Goal: Task Accomplishment & Management: Manage account settings

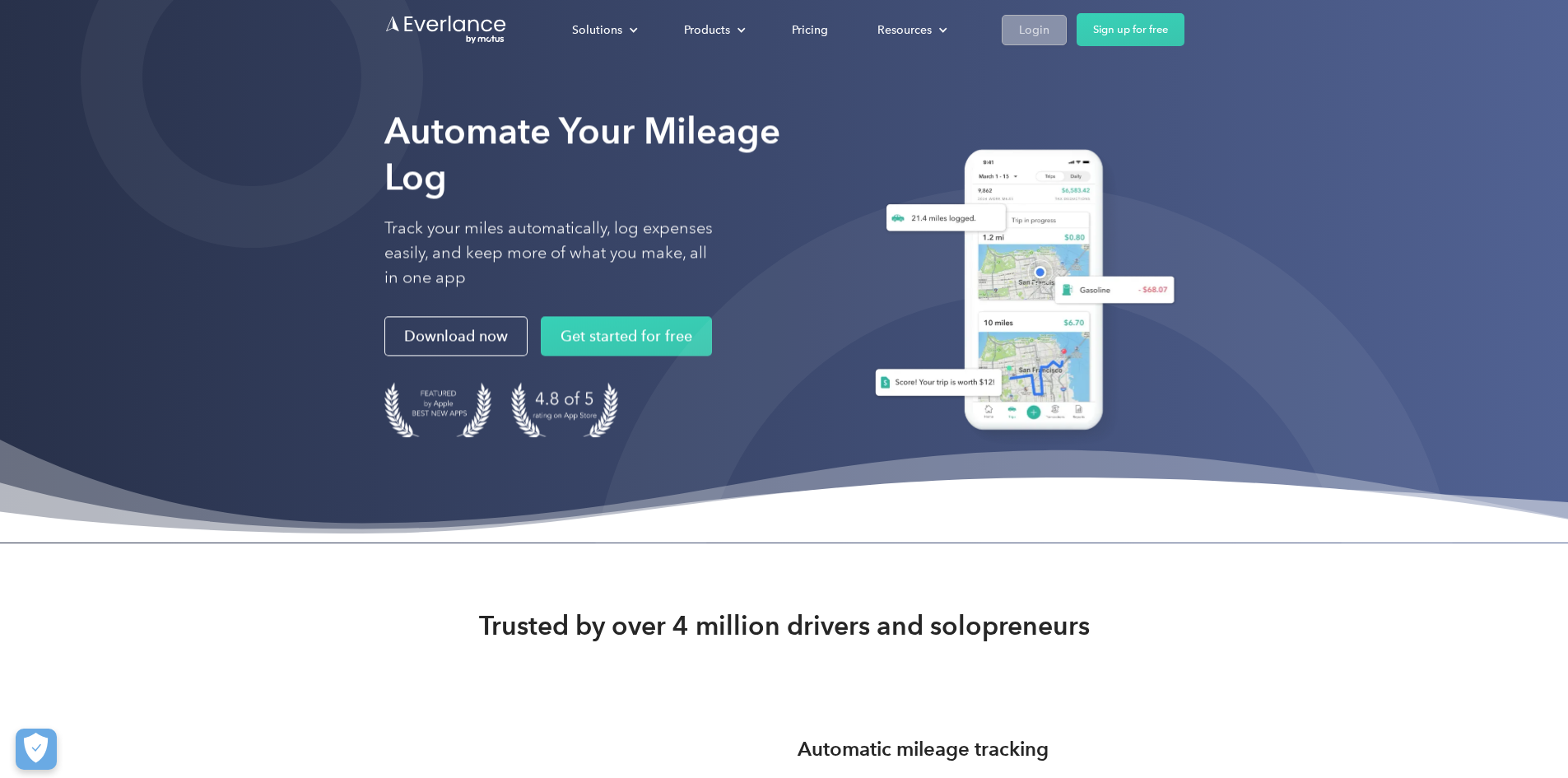
click at [1067, 34] on link "Login" at bounding box center [1034, 29] width 65 height 30
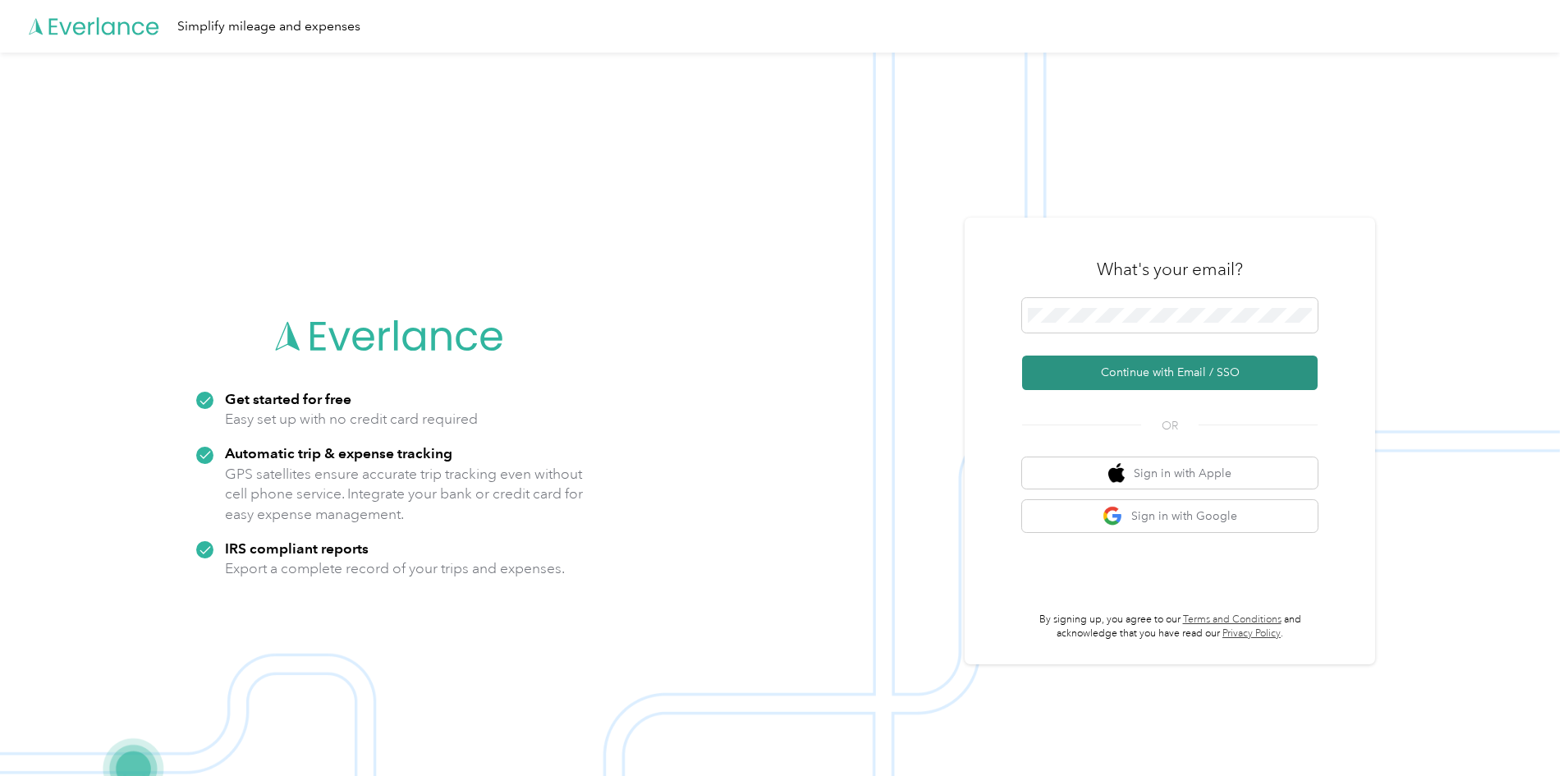
click at [1204, 378] on button "Continue with Email / SSO" at bounding box center [1170, 373] width 296 height 35
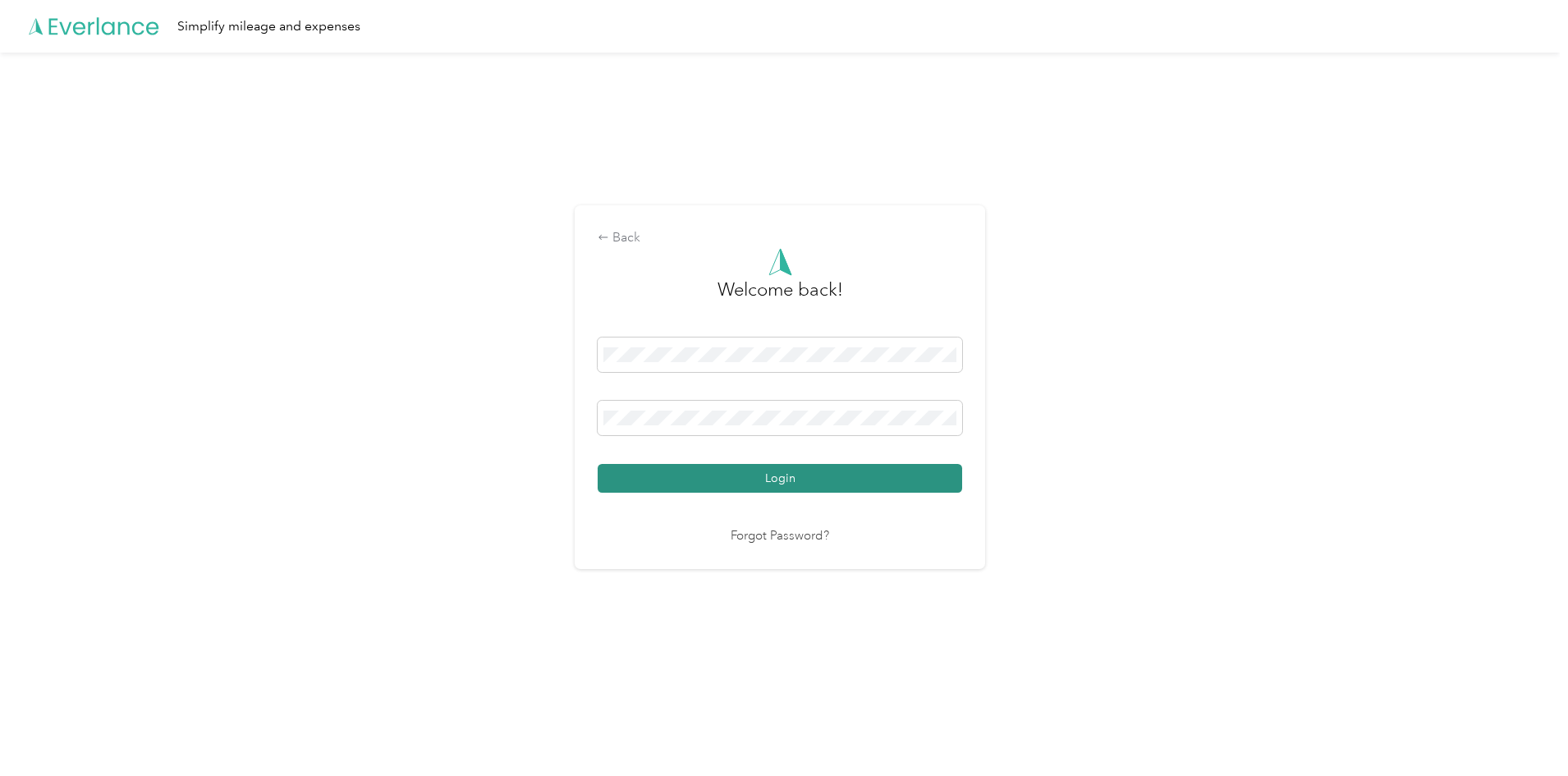
click at [730, 492] on button "Login" at bounding box center [779, 478] width 364 height 28
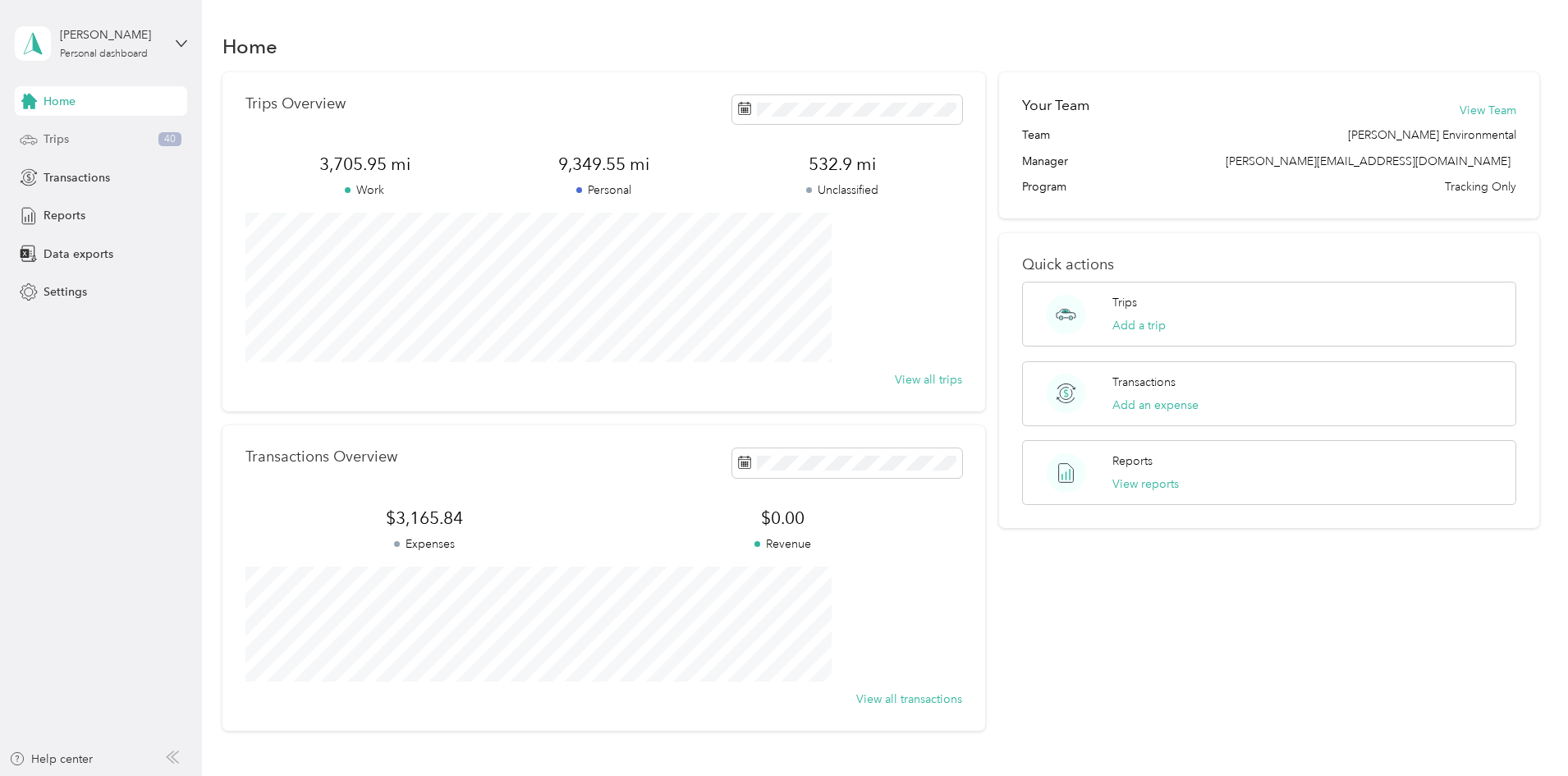
click at [66, 143] on span "Trips" at bounding box center [56, 139] width 26 height 17
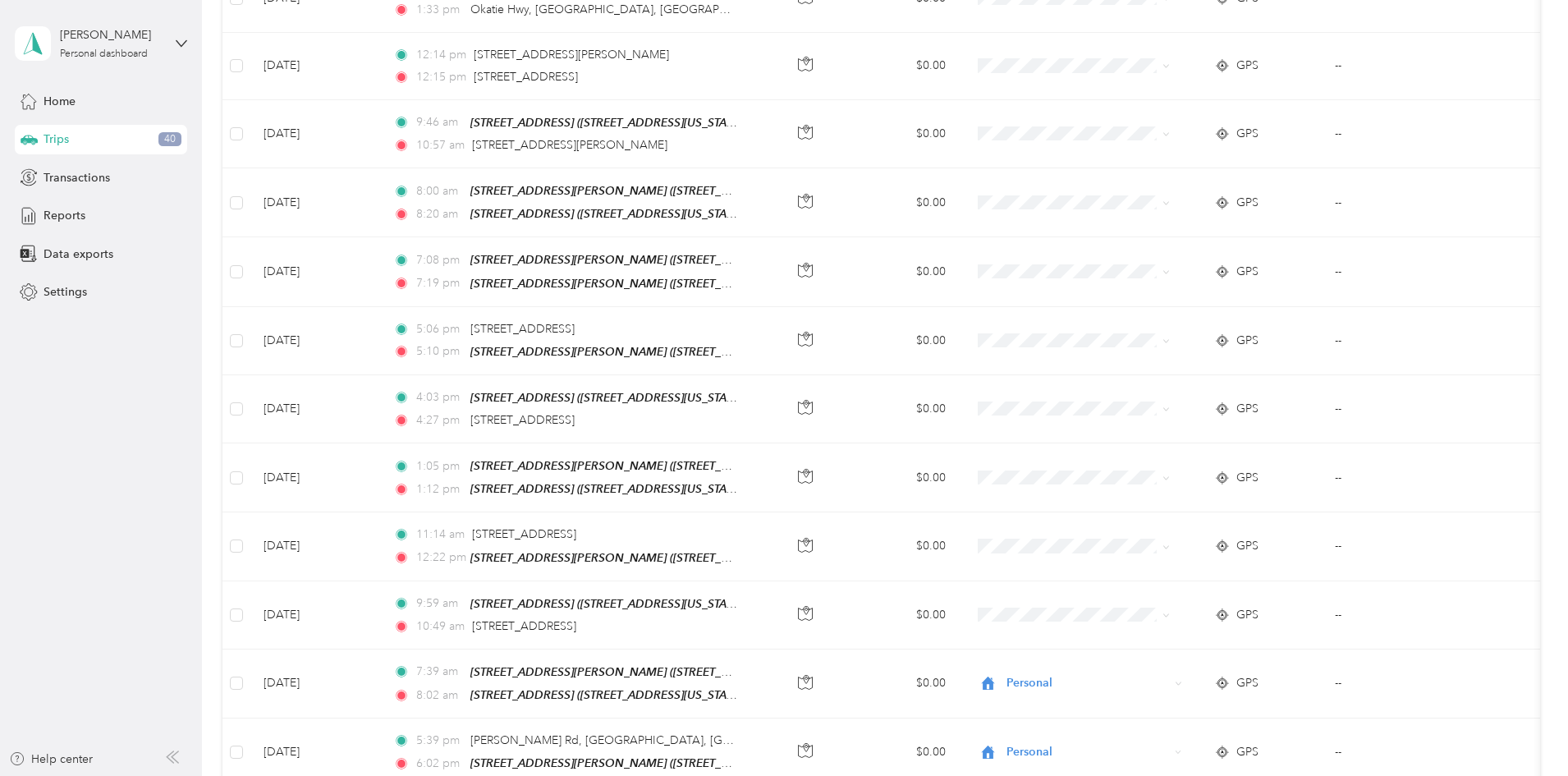
scroll to position [657, 0]
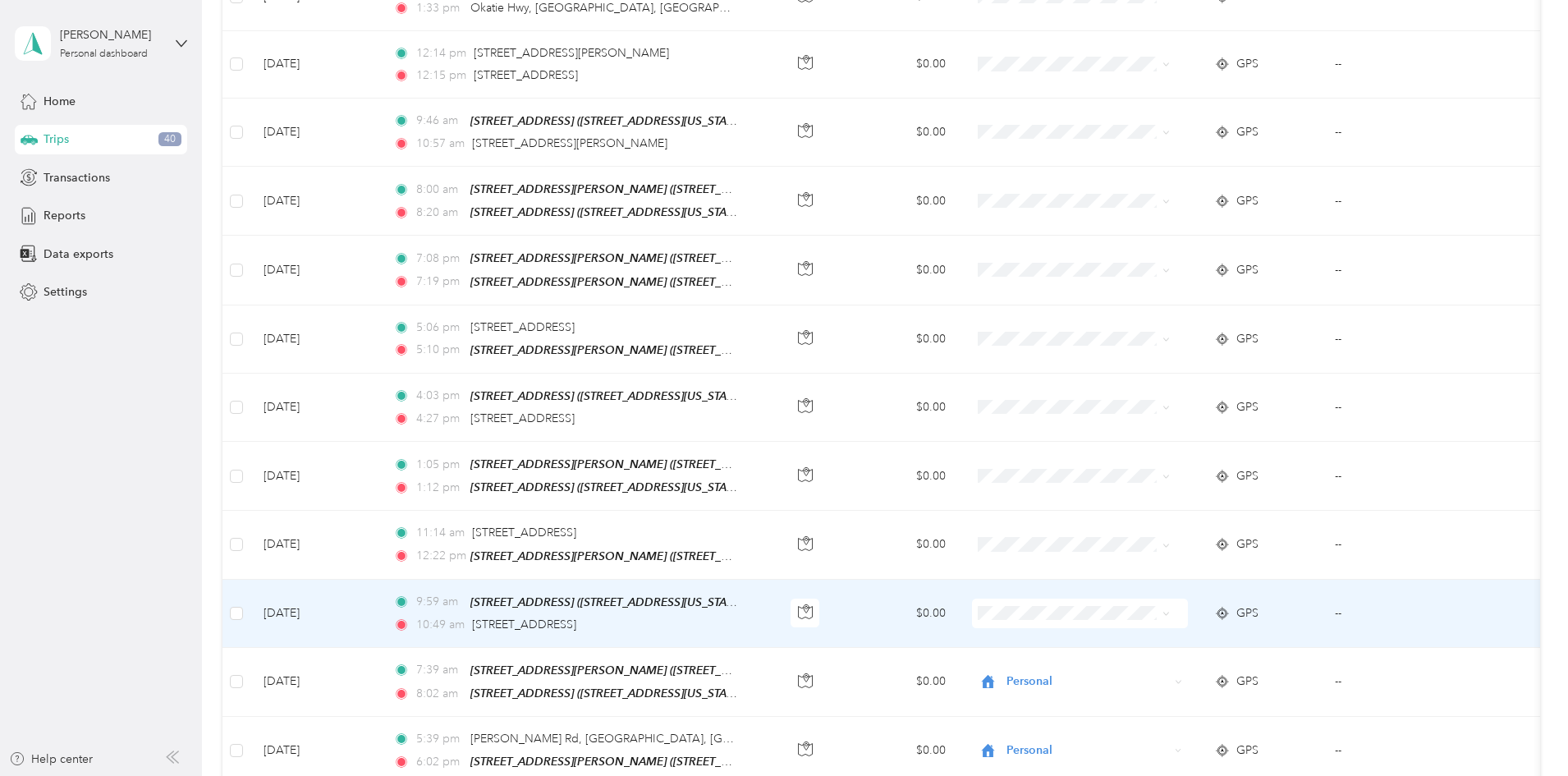
click at [944, 582] on td "$0.00" at bounding box center [898, 613] width 120 height 68
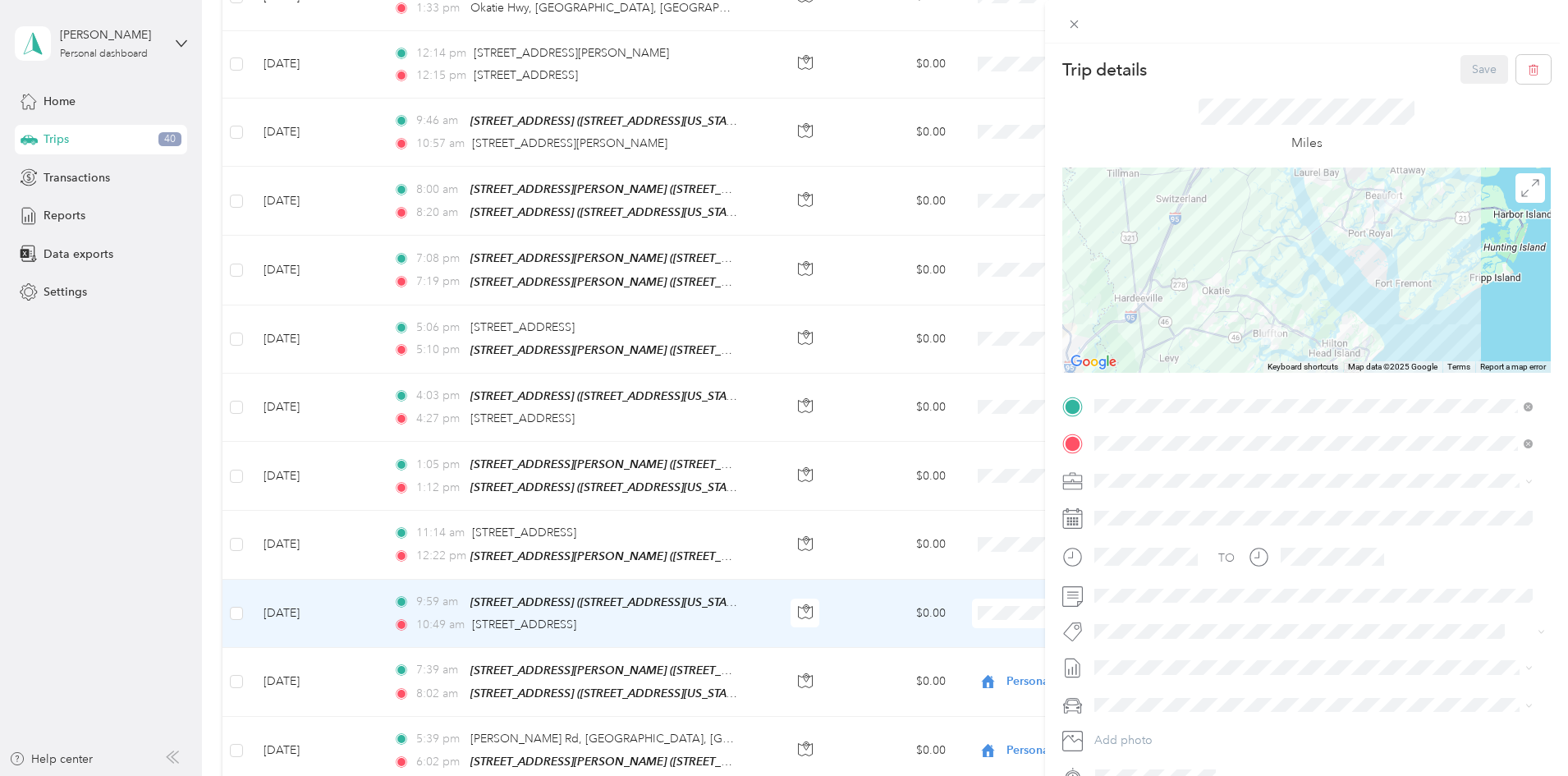
click at [943, 519] on div "Trip details Save This trip cannot be edited because it is either under review,…" at bounding box center [784, 388] width 1568 height 776
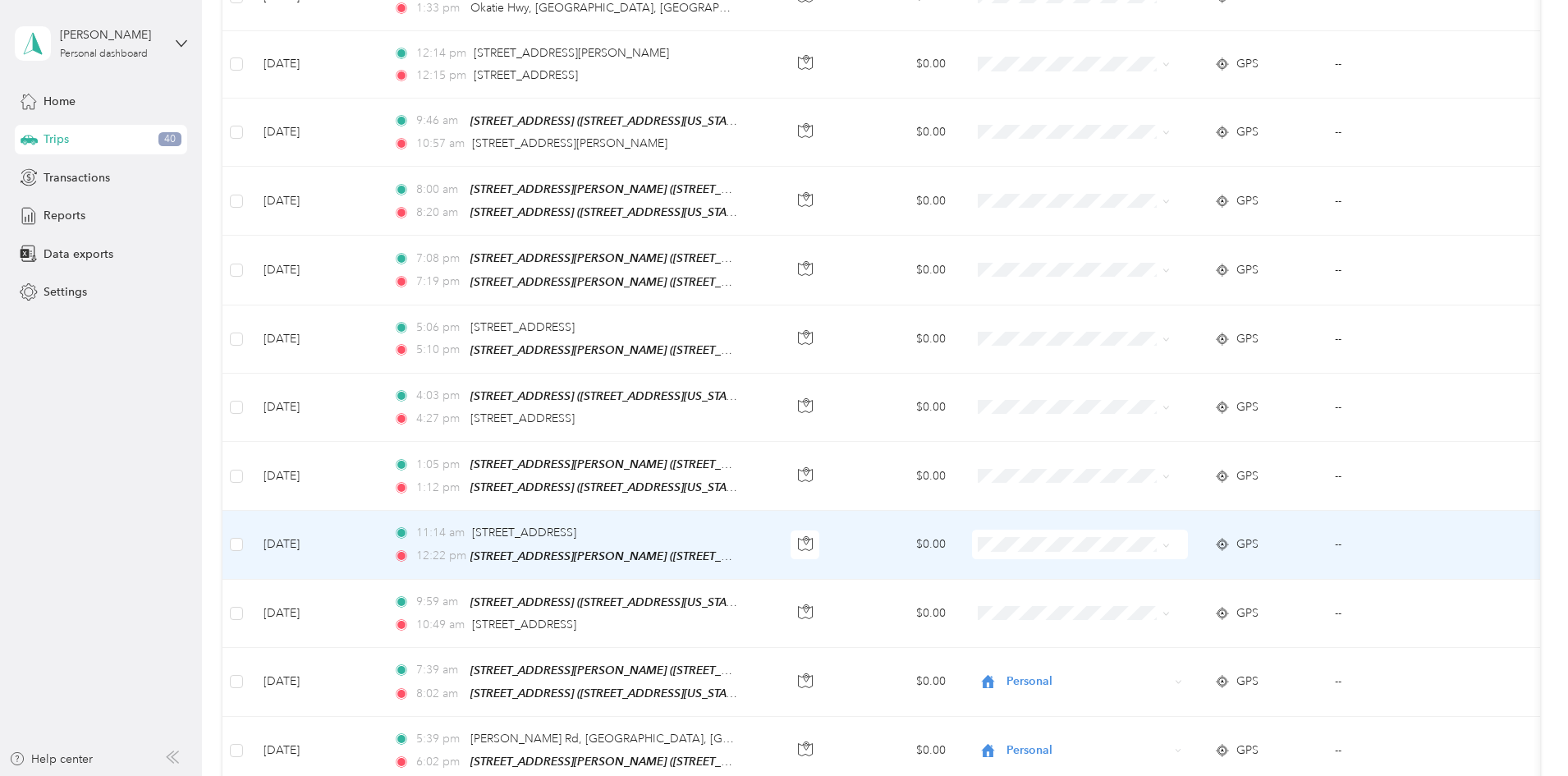
click at [943, 519] on td "$0.00" at bounding box center [898, 545] width 120 height 68
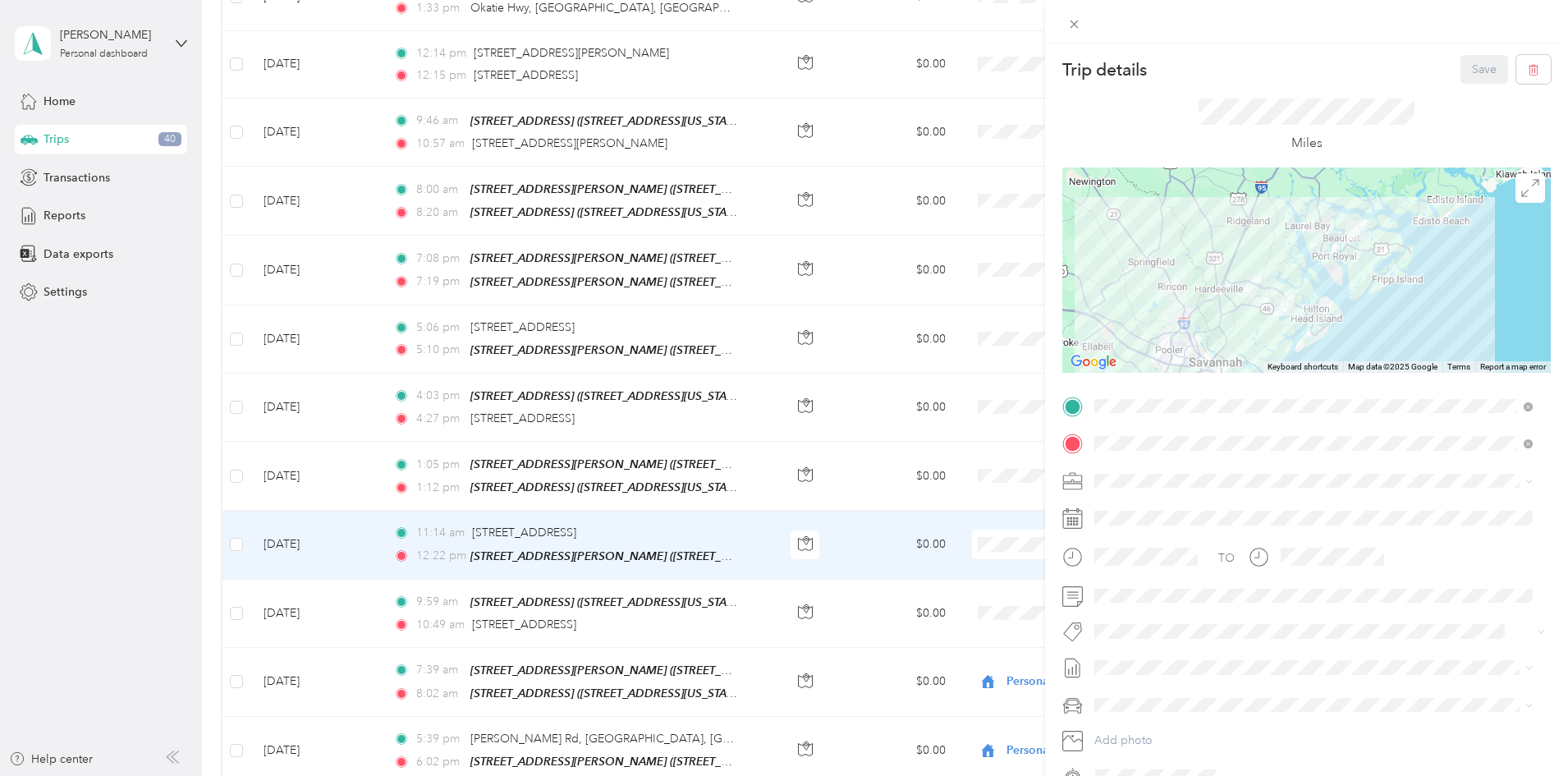
click at [940, 463] on div "Trip details Save This trip cannot be edited because it is either under review,…" at bounding box center [784, 388] width 1568 height 776
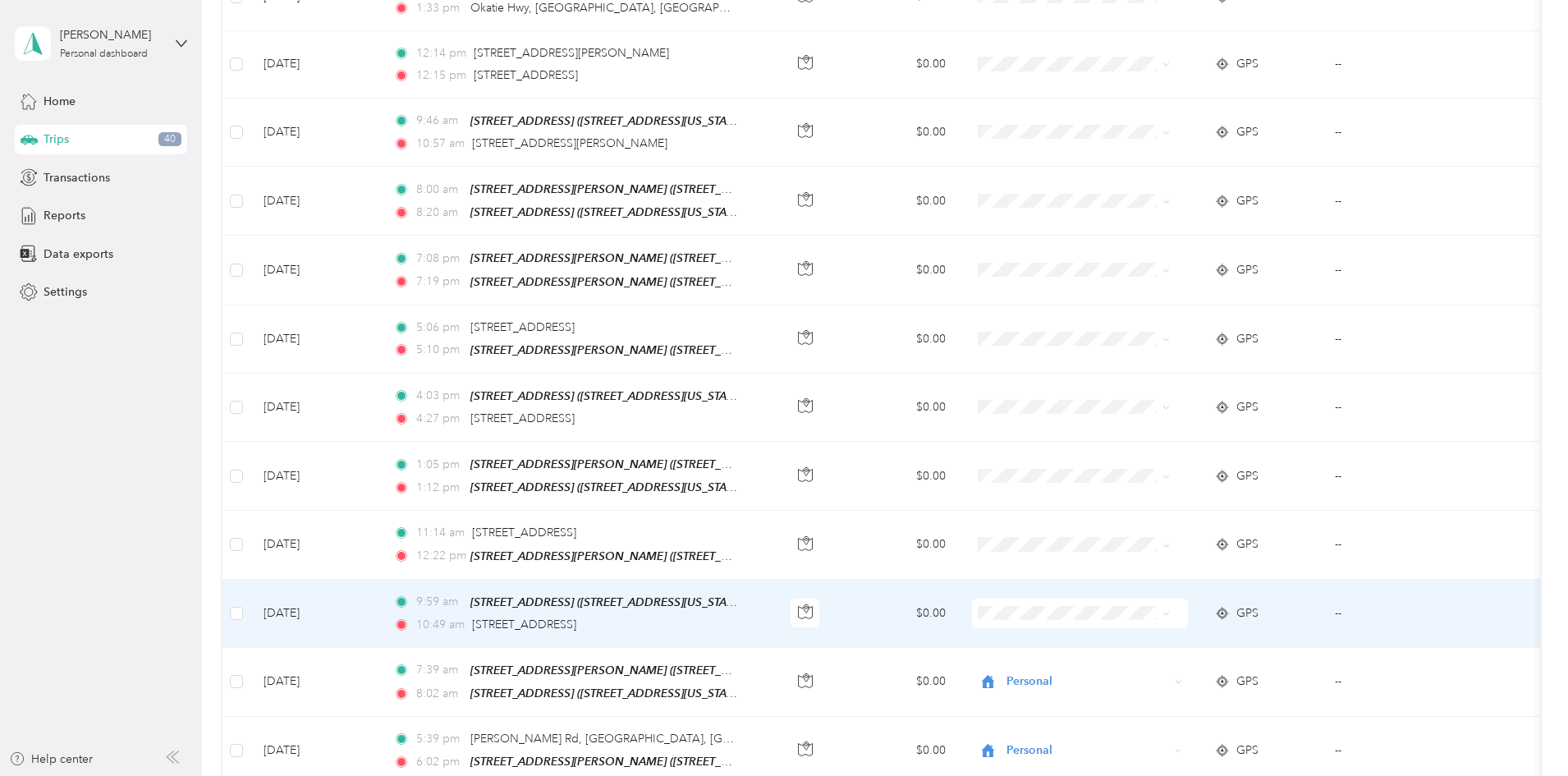
click at [942, 599] on td "$0.00" at bounding box center [898, 613] width 120 height 68
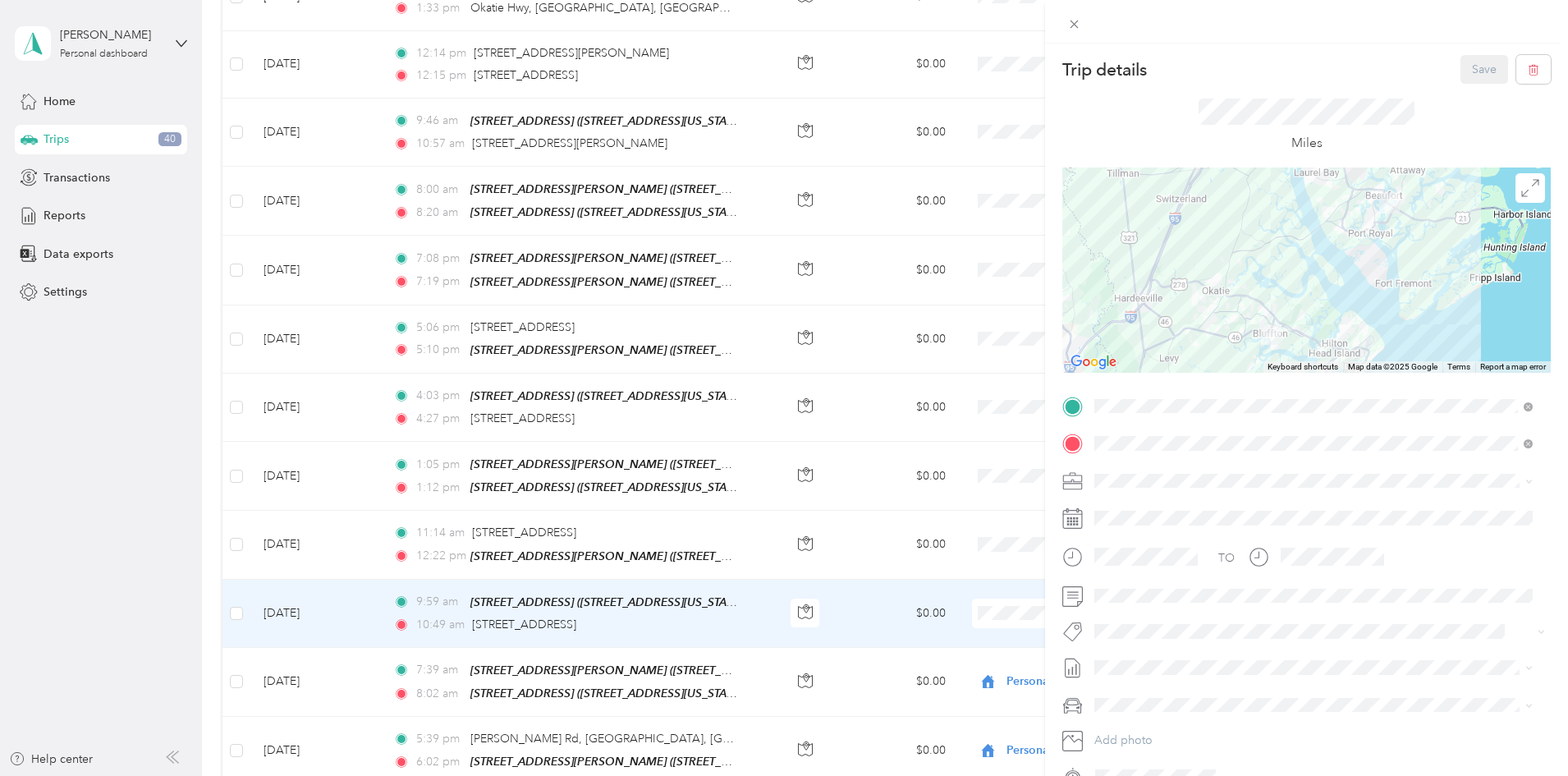
click at [940, 537] on div "Trip details Save This trip cannot be edited because it is either under review,…" at bounding box center [784, 388] width 1568 height 776
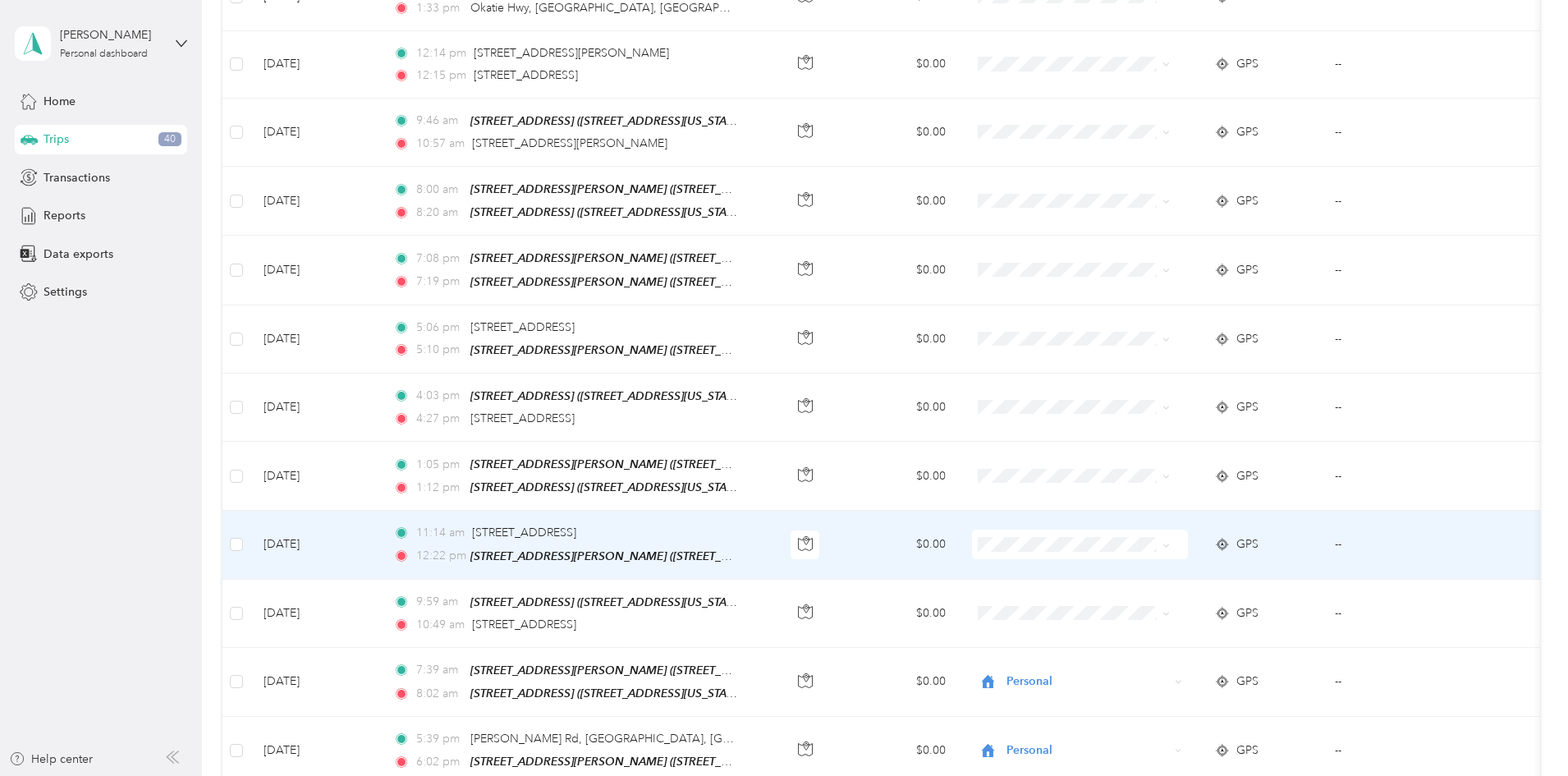
click at [940, 537] on td "$0.00" at bounding box center [898, 545] width 120 height 68
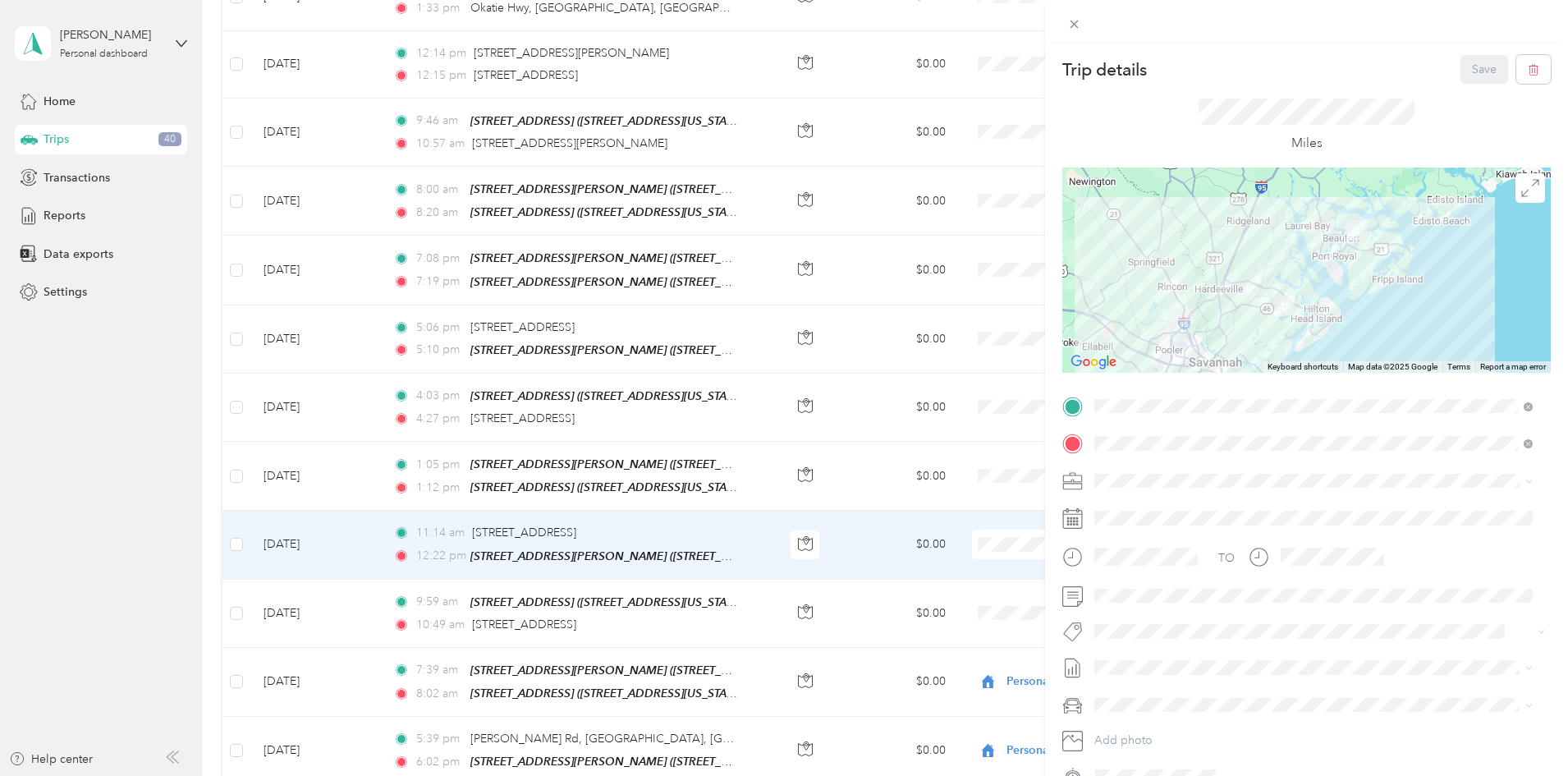
click at [942, 461] on div "Trip details Save This trip cannot be edited because it is either under review,…" at bounding box center [784, 388] width 1568 height 776
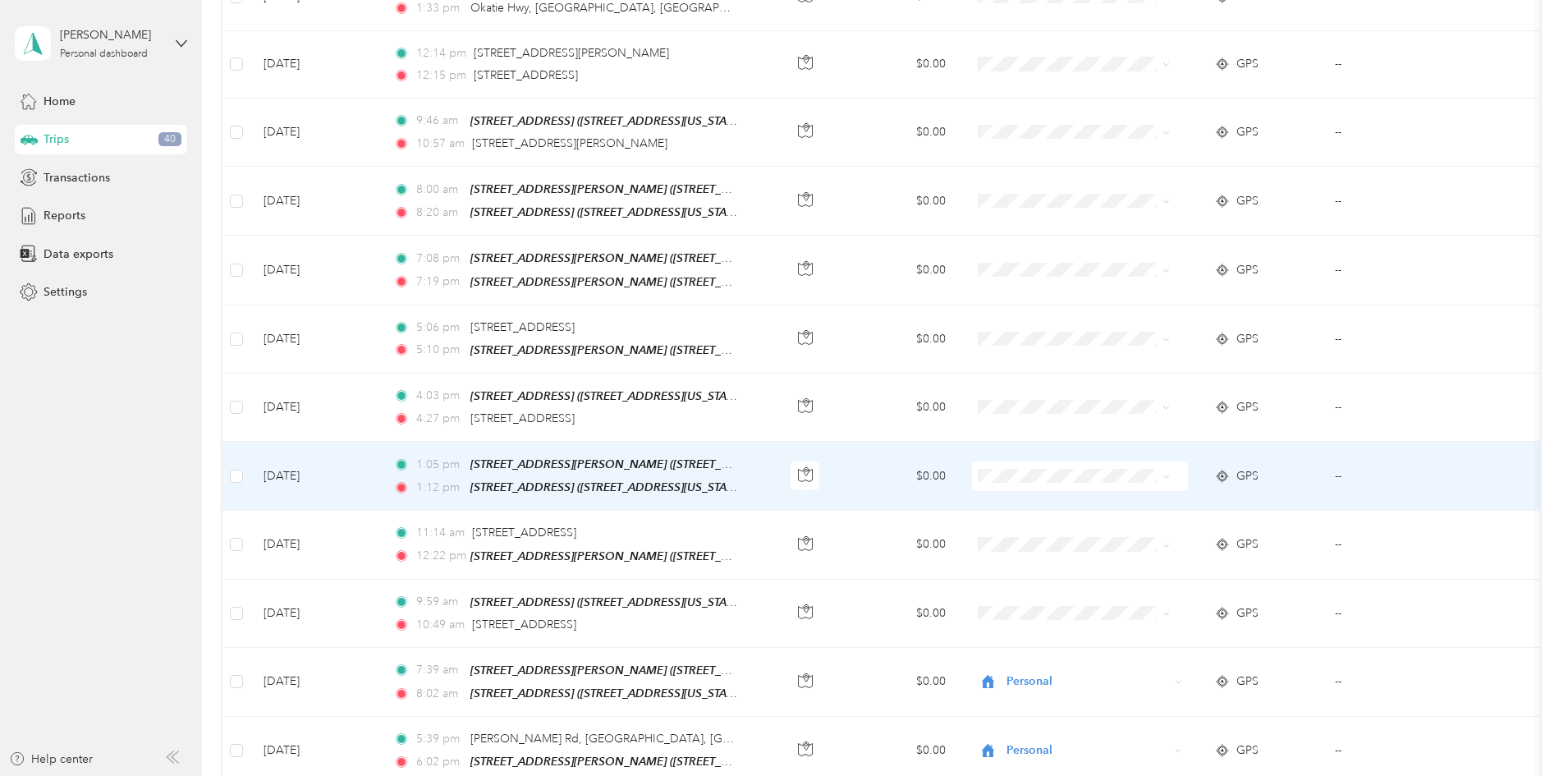
click at [942, 461] on td "$0.00" at bounding box center [898, 476] width 120 height 69
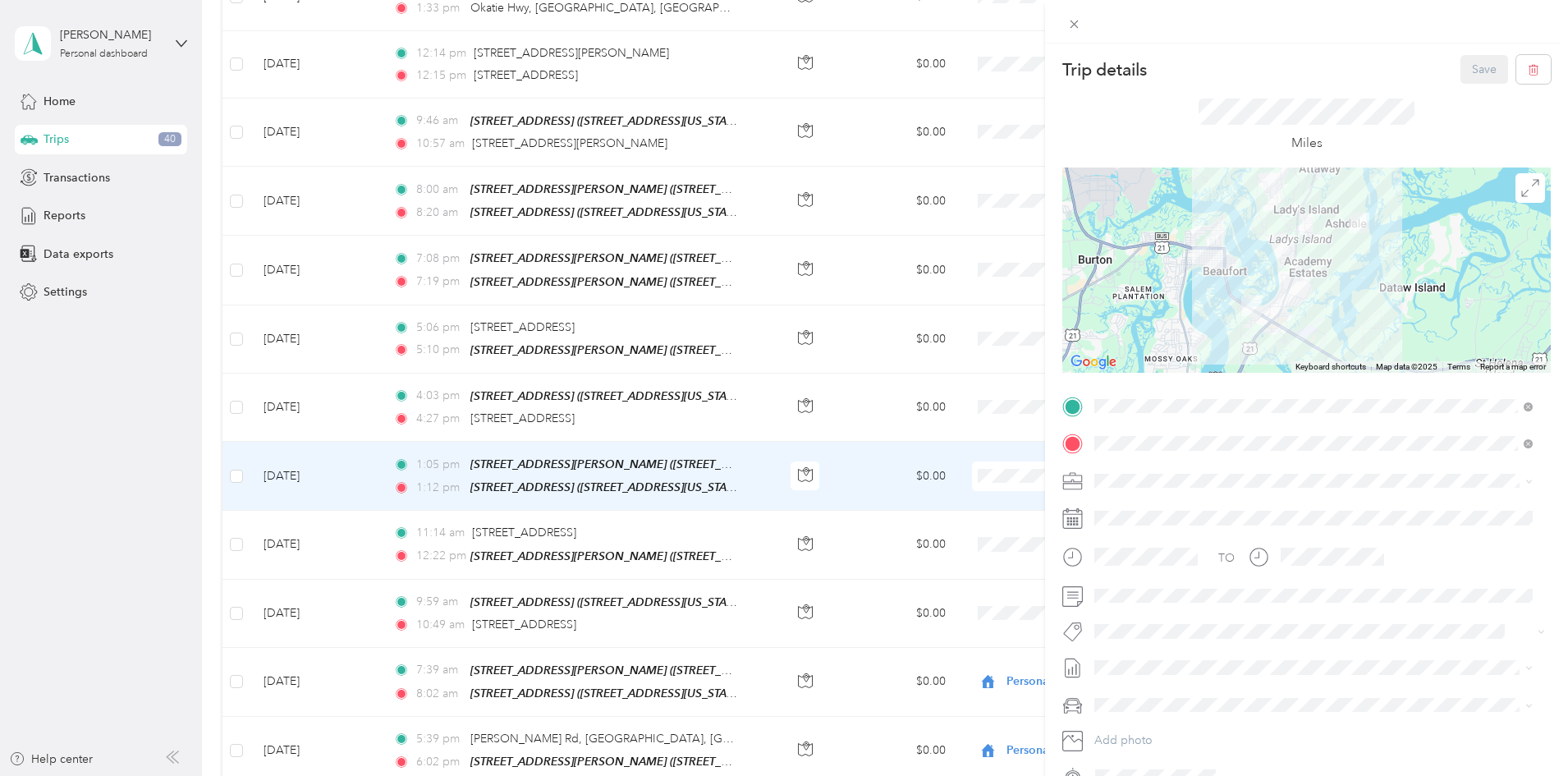
click at [974, 600] on div "Trip details Save This trip cannot be edited because it is either under review,…" at bounding box center [784, 388] width 1568 height 776
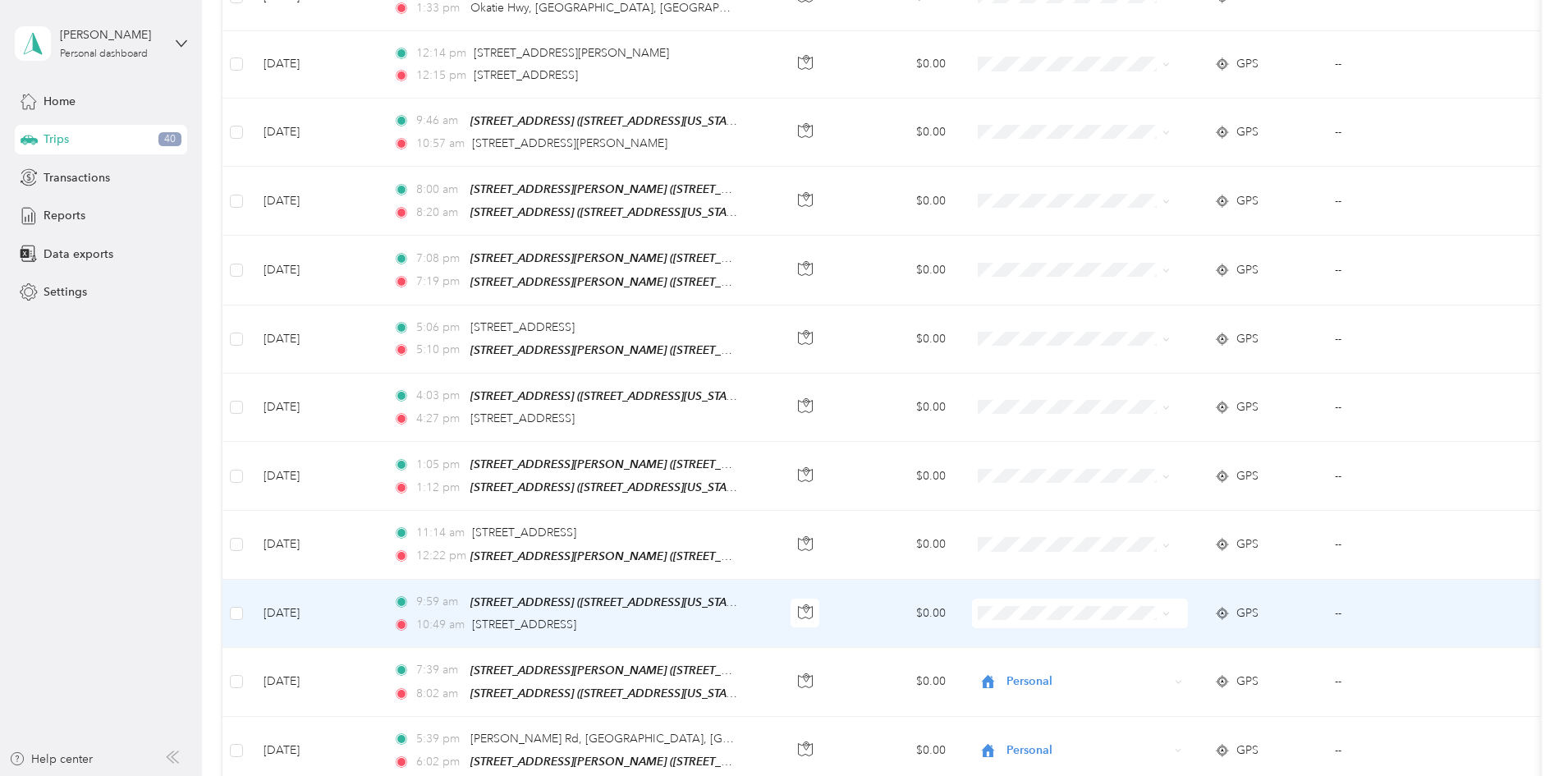
click at [1121, 632] on span "Newkirk Environmental" at bounding box center [1174, 627] width 178 height 17
click at [956, 588] on td "$0.00" at bounding box center [898, 613] width 120 height 68
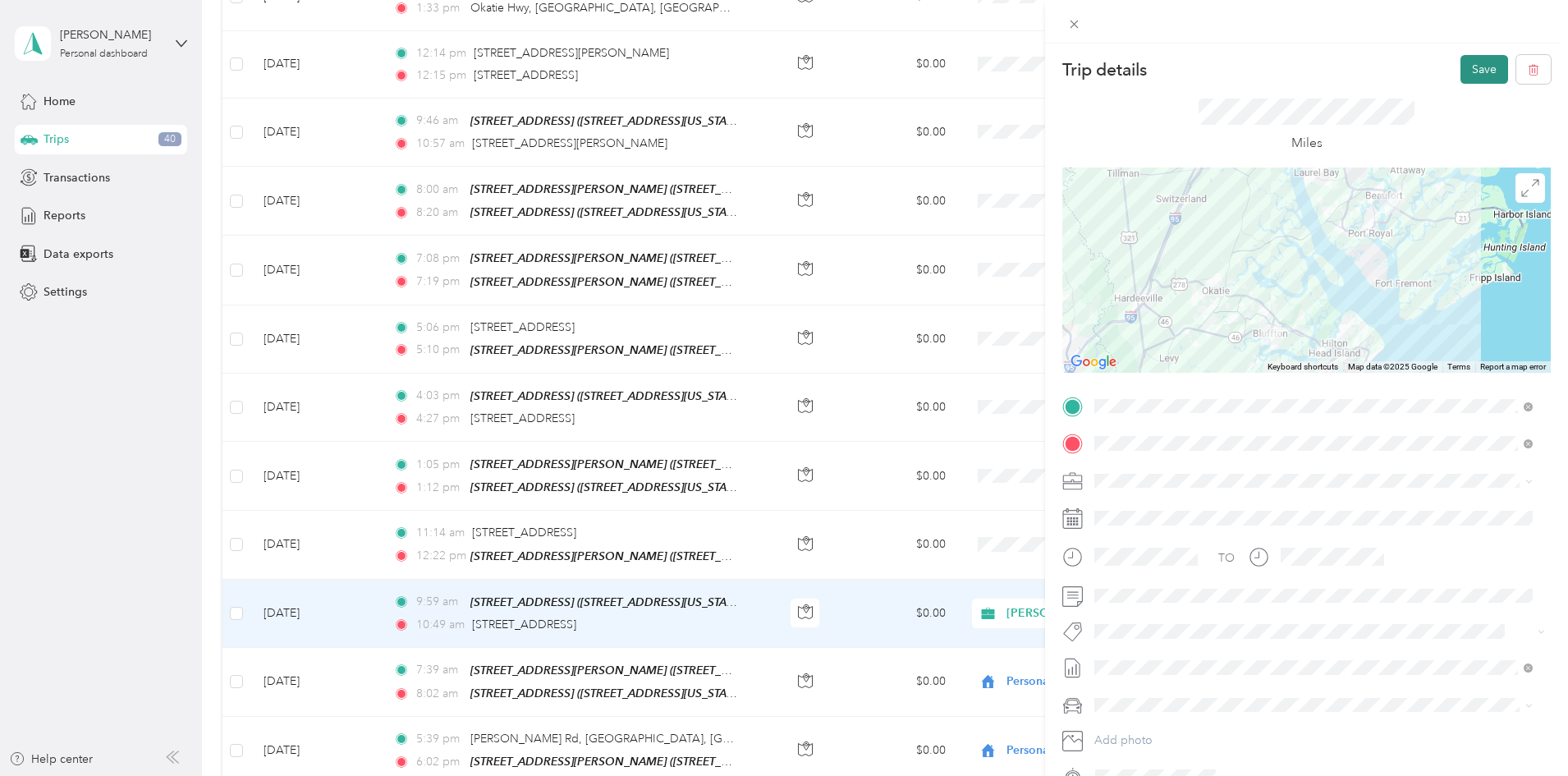
click at [1461, 57] on button "Save" at bounding box center [1484, 69] width 48 height 28
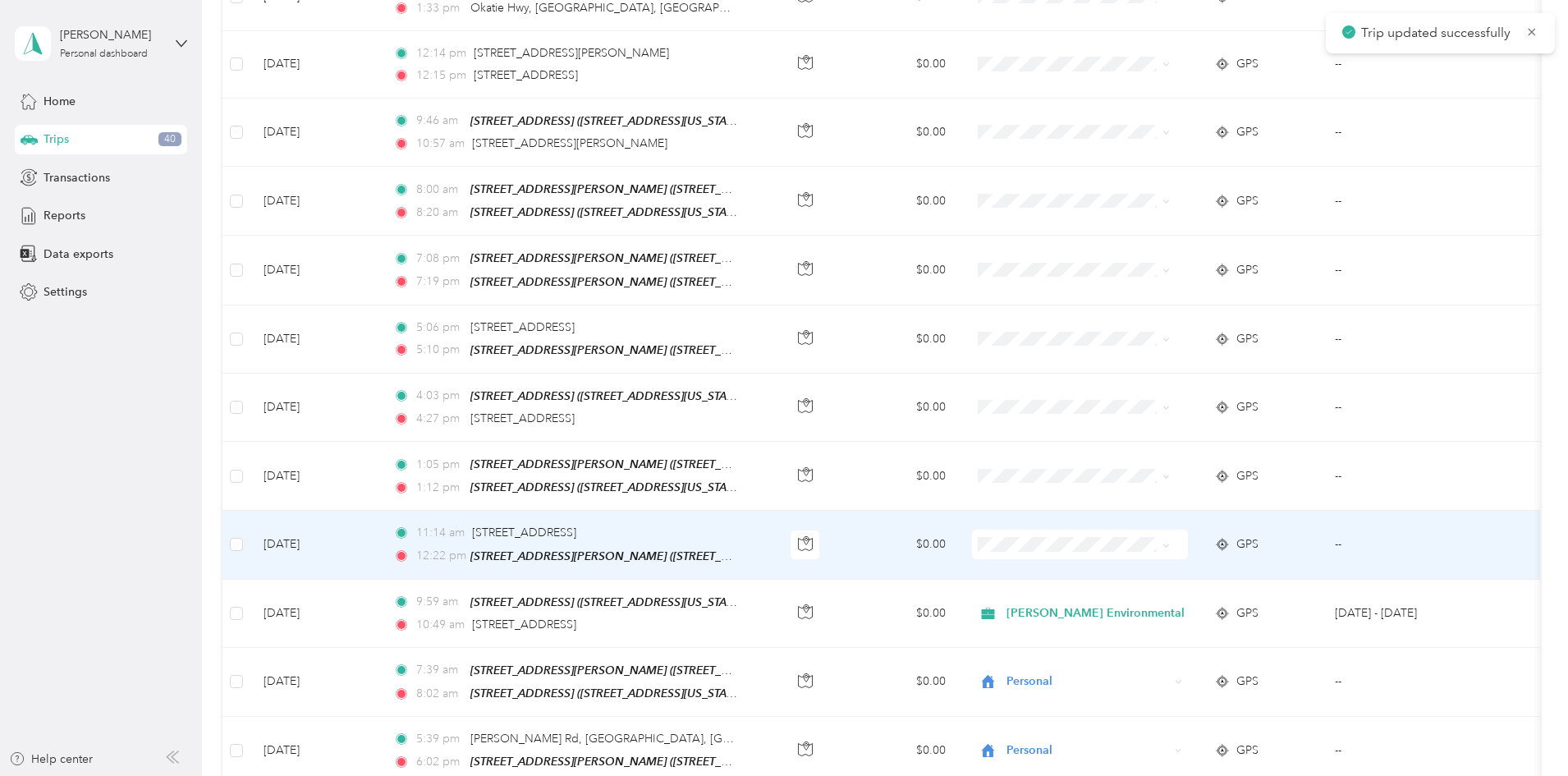
click at [958, 532] on td "$0.00" at bounding box center [898, 545] width 120 height 68
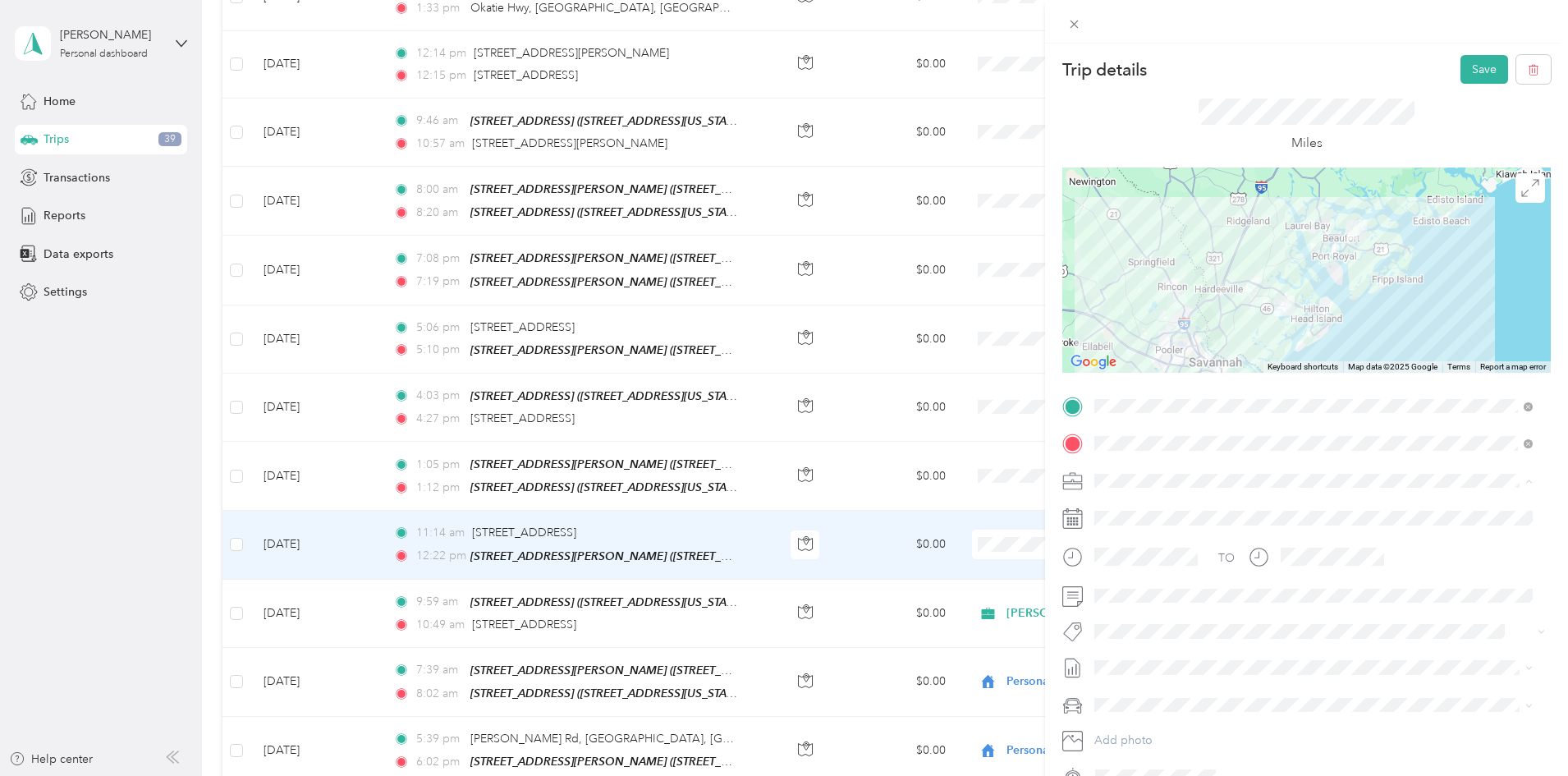
click at [1144, 508] on span "Newkirk Environmental" at bounding box center [1183, 509] width 168 height 14
click at [1461, 73] on button "Save" at bounding box center [1484, 69] width 48 height 28
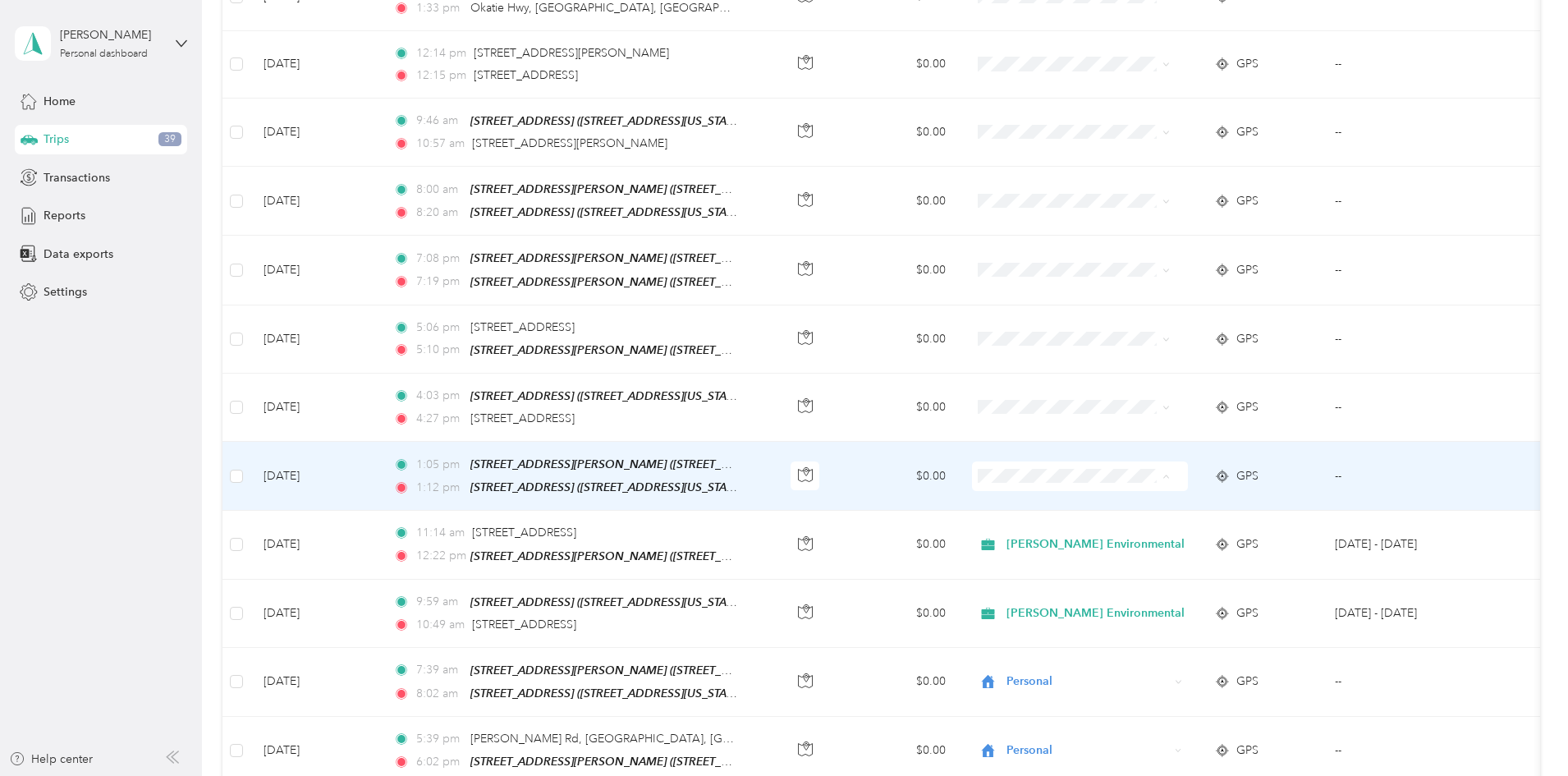
click at [1100, 518] on span "Personal" at bounding box center [1174, 523] width 178 height 17
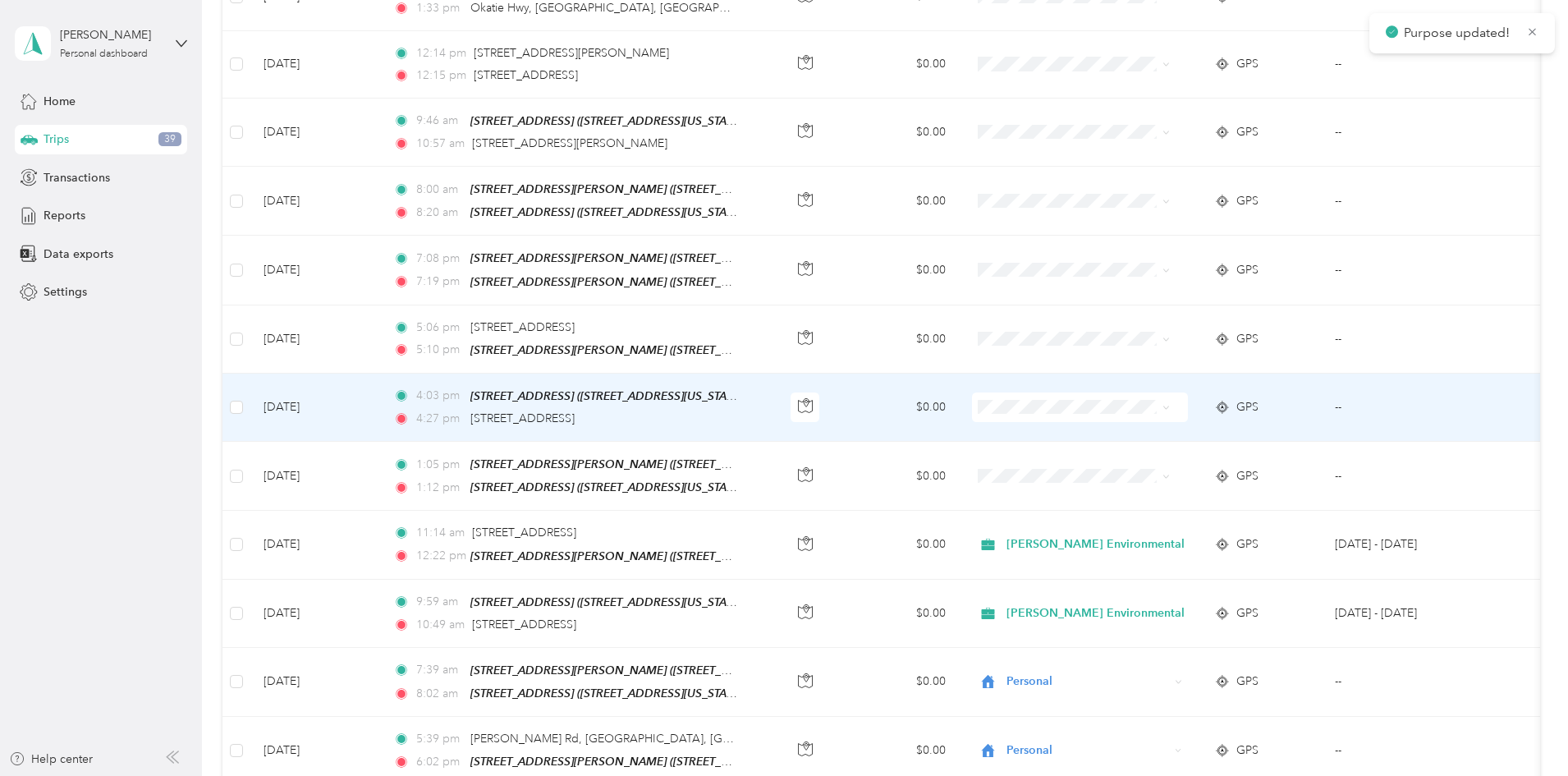
click at [1103, 447] on span "Personal" at bounding box center [1174, 455] width 178 height 17
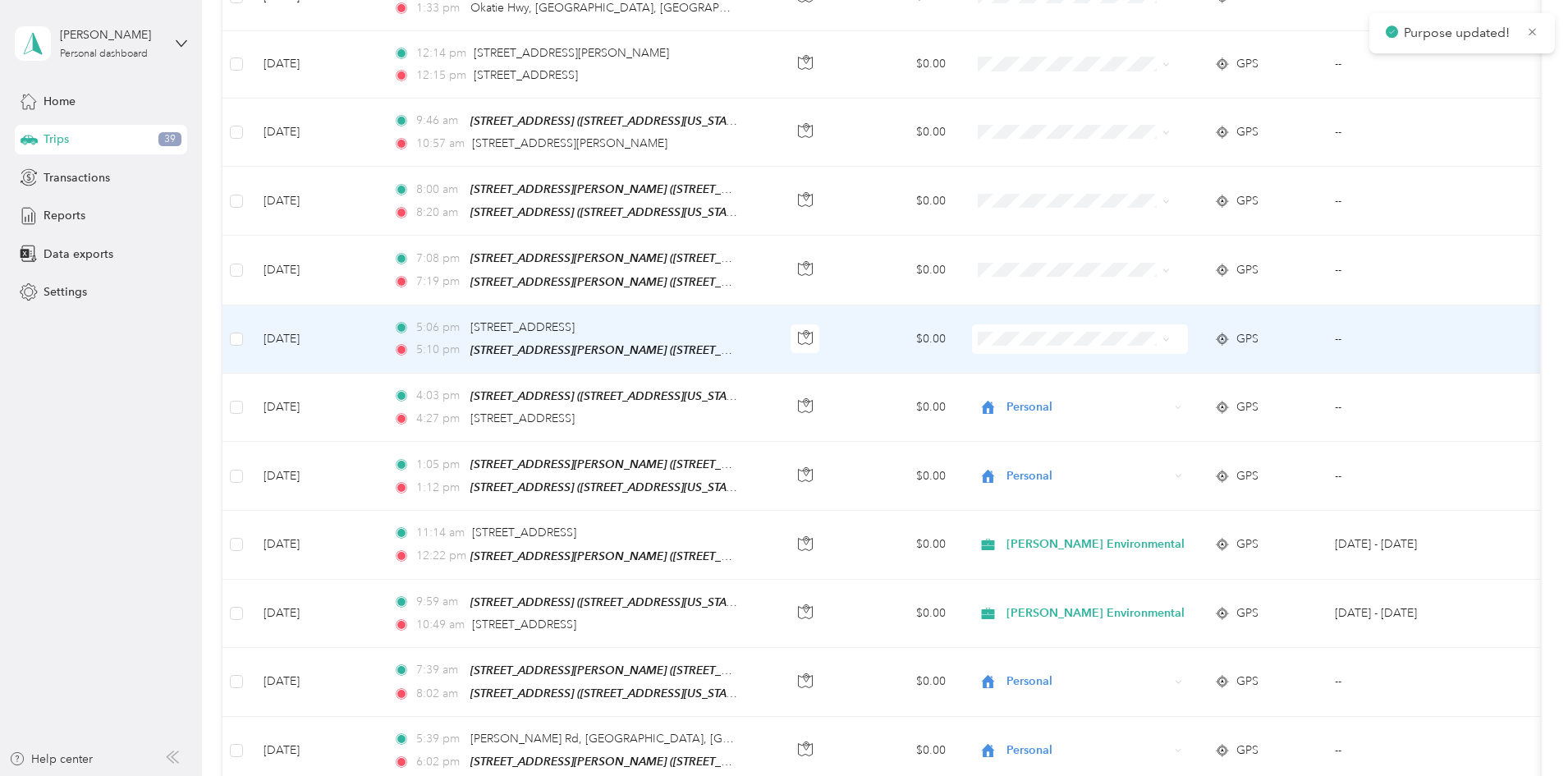
click at [1114, 388] on span "Personal" at bounding box center [1174, 385] width 178 height 17
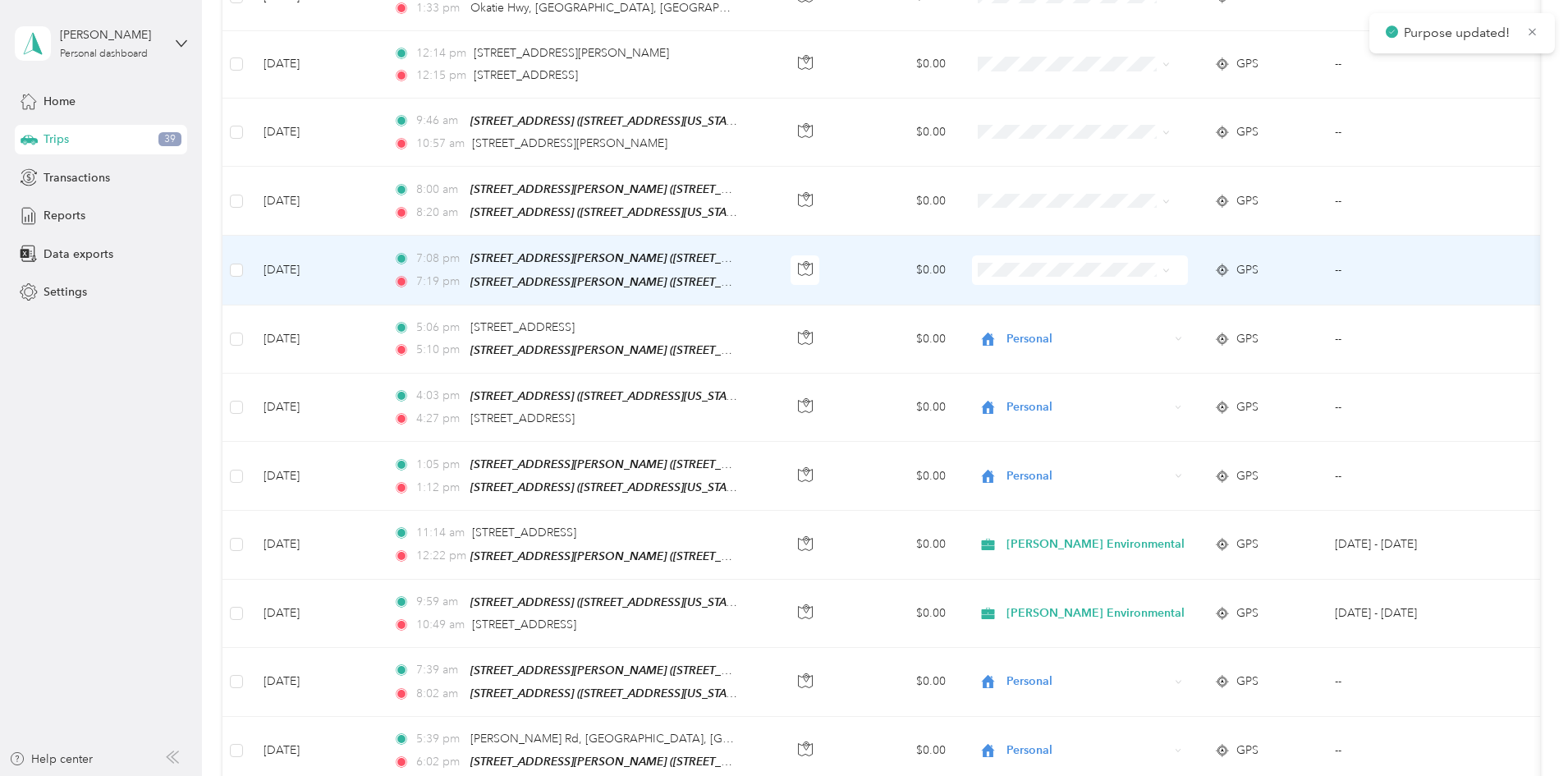
click at [1107, 320] on span "Personal" at bounding box center [1174, 319] width 178 height 17
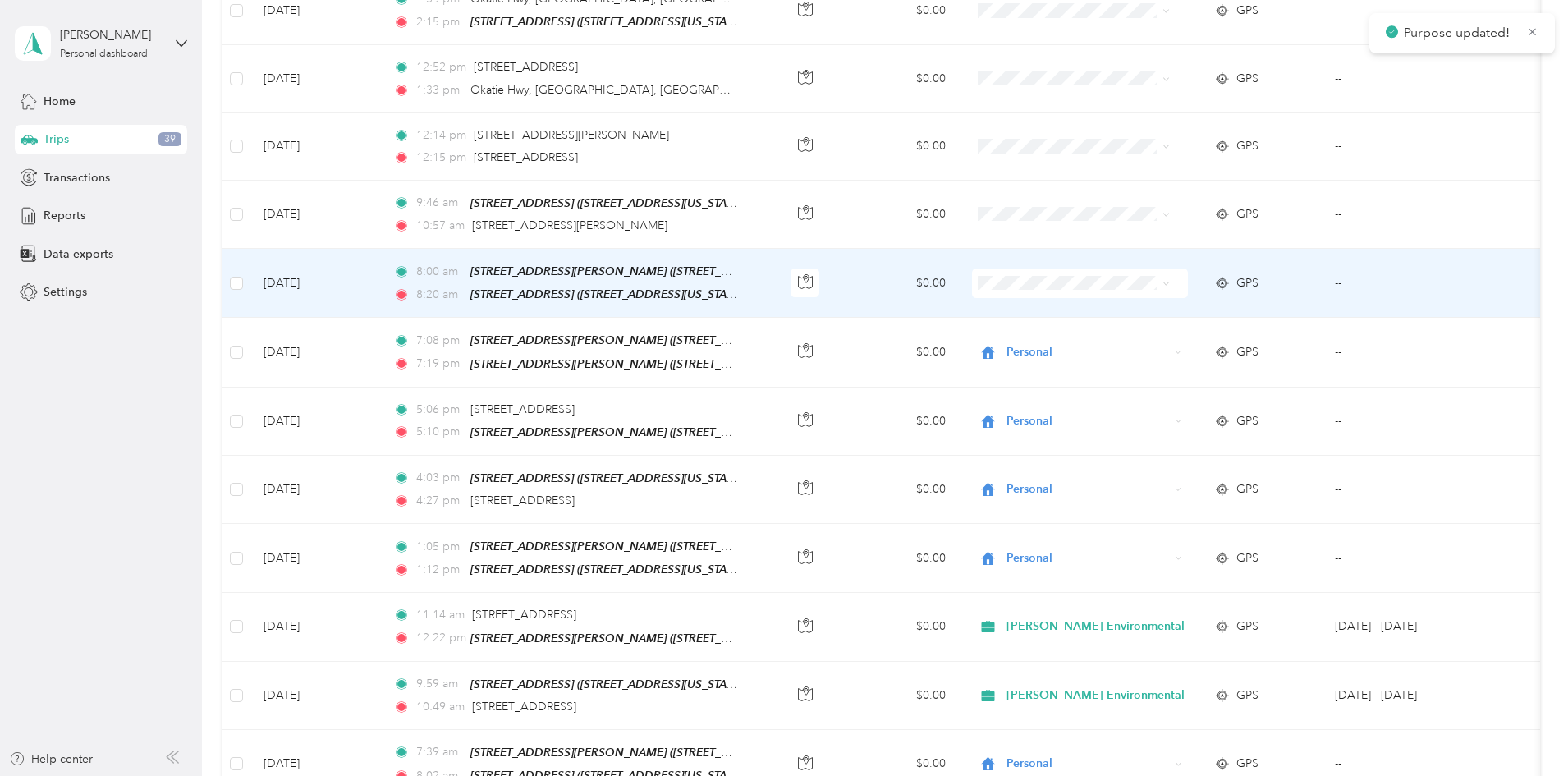
scroll to position [492, 0]
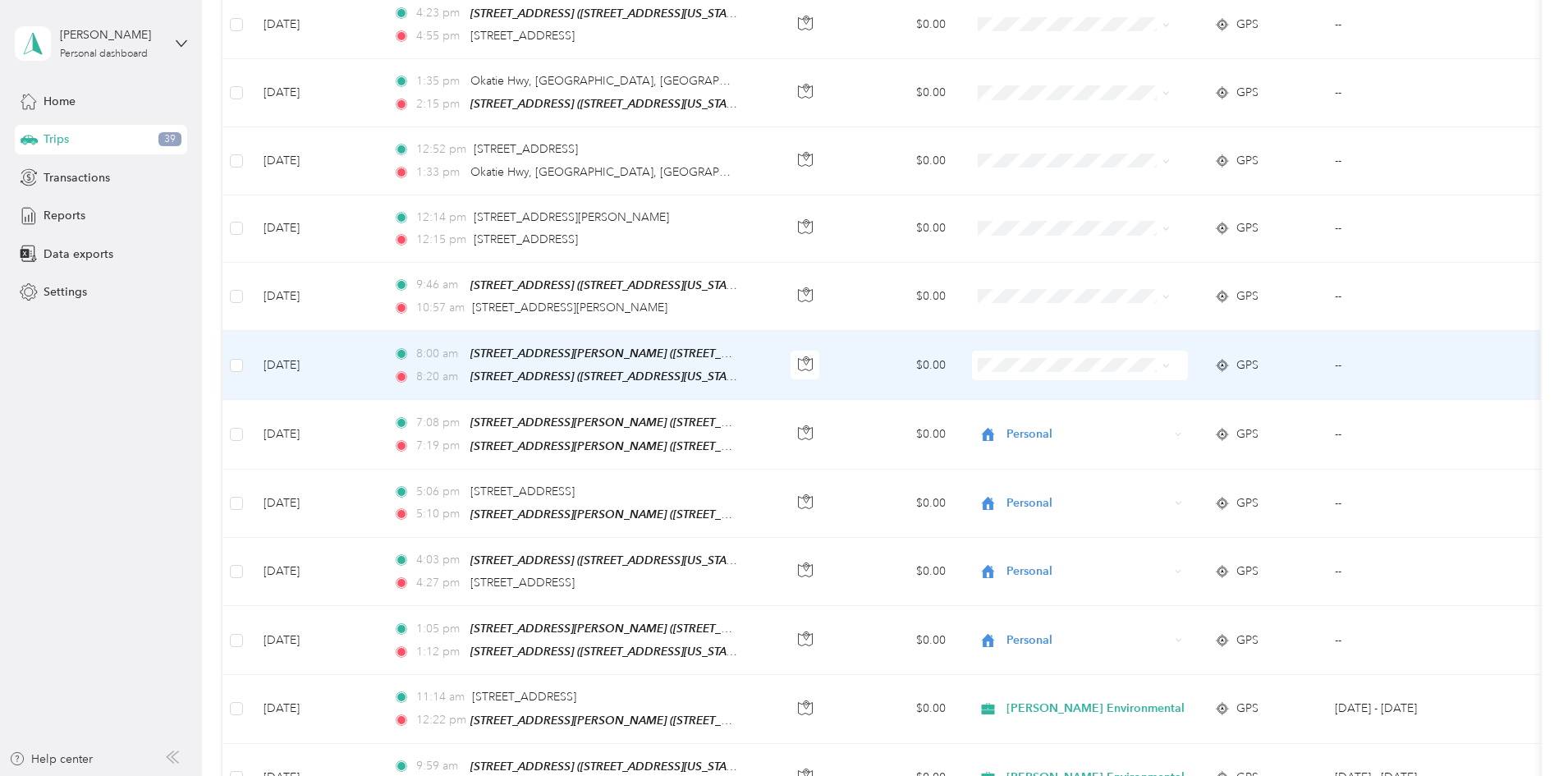
click at [1098, 410] on span "Personal" at bounding box center [1174, 417] width 178 height 17
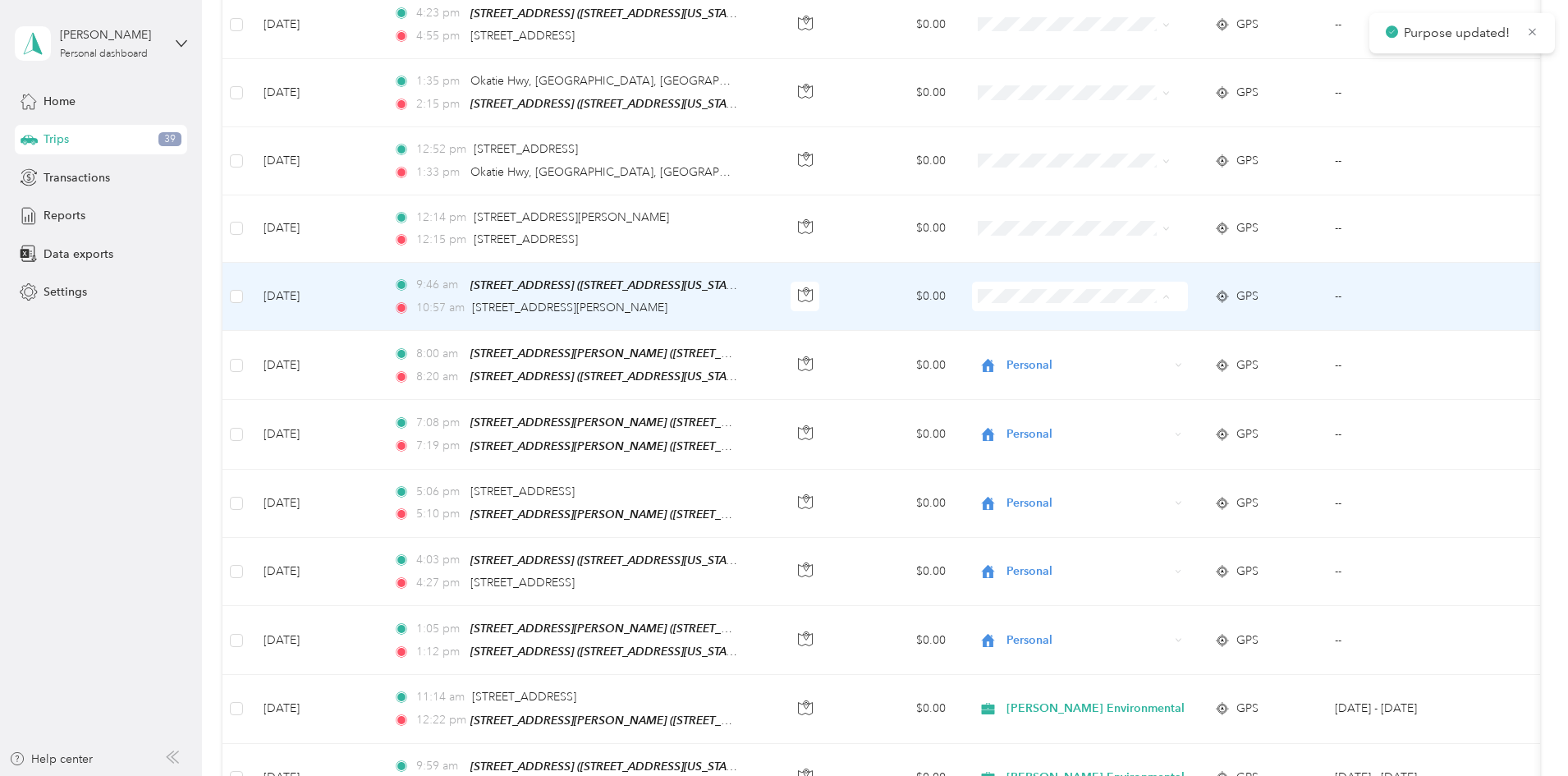
click at [1120, 321] on span "Newkirk Environmental" at bounding box center [1174, 321] width 178 height 17
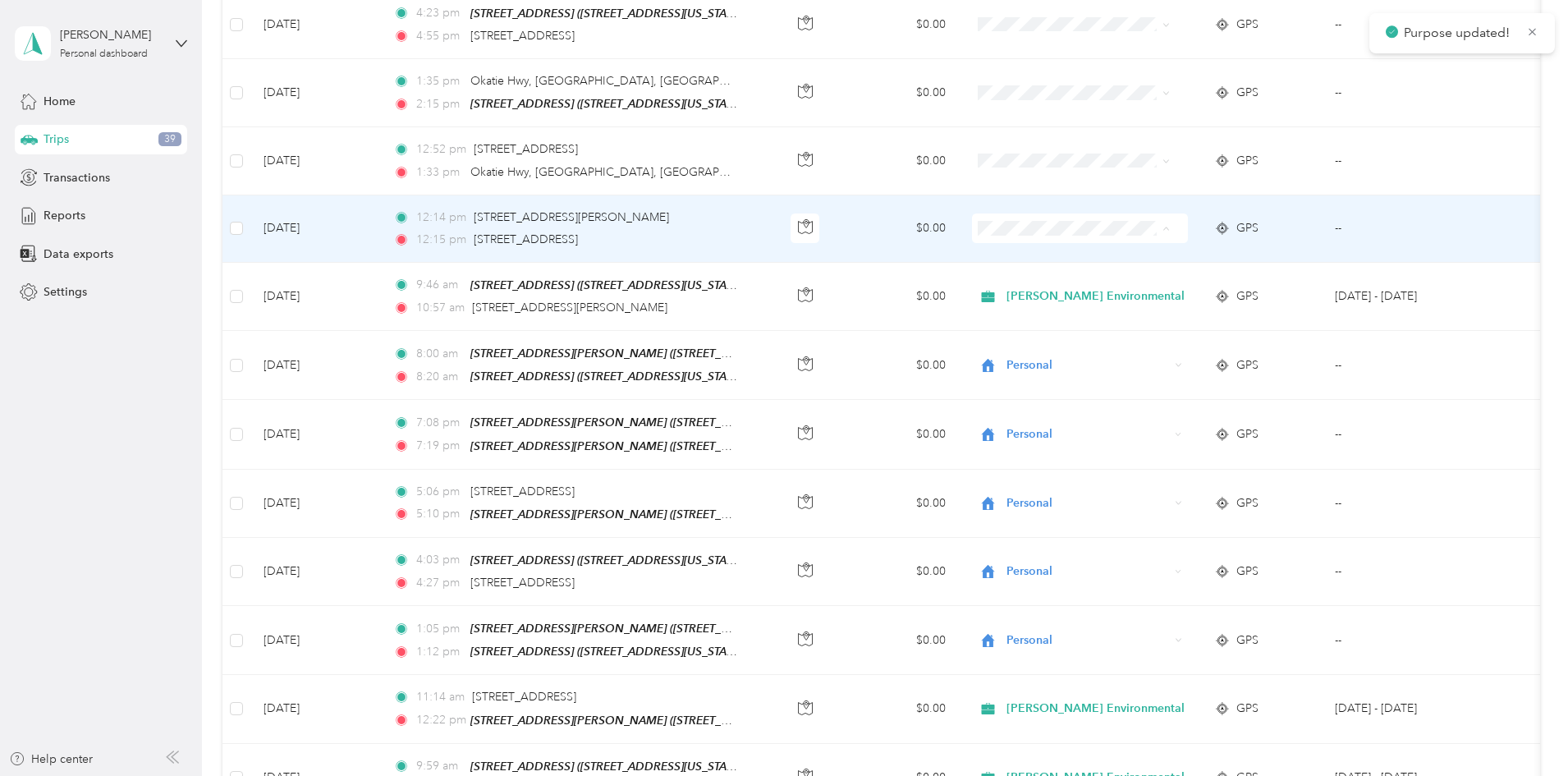
click at [1097, 253] on span "Newkirk Environmental" at bounding box center [1174, 253] width 178 height 17
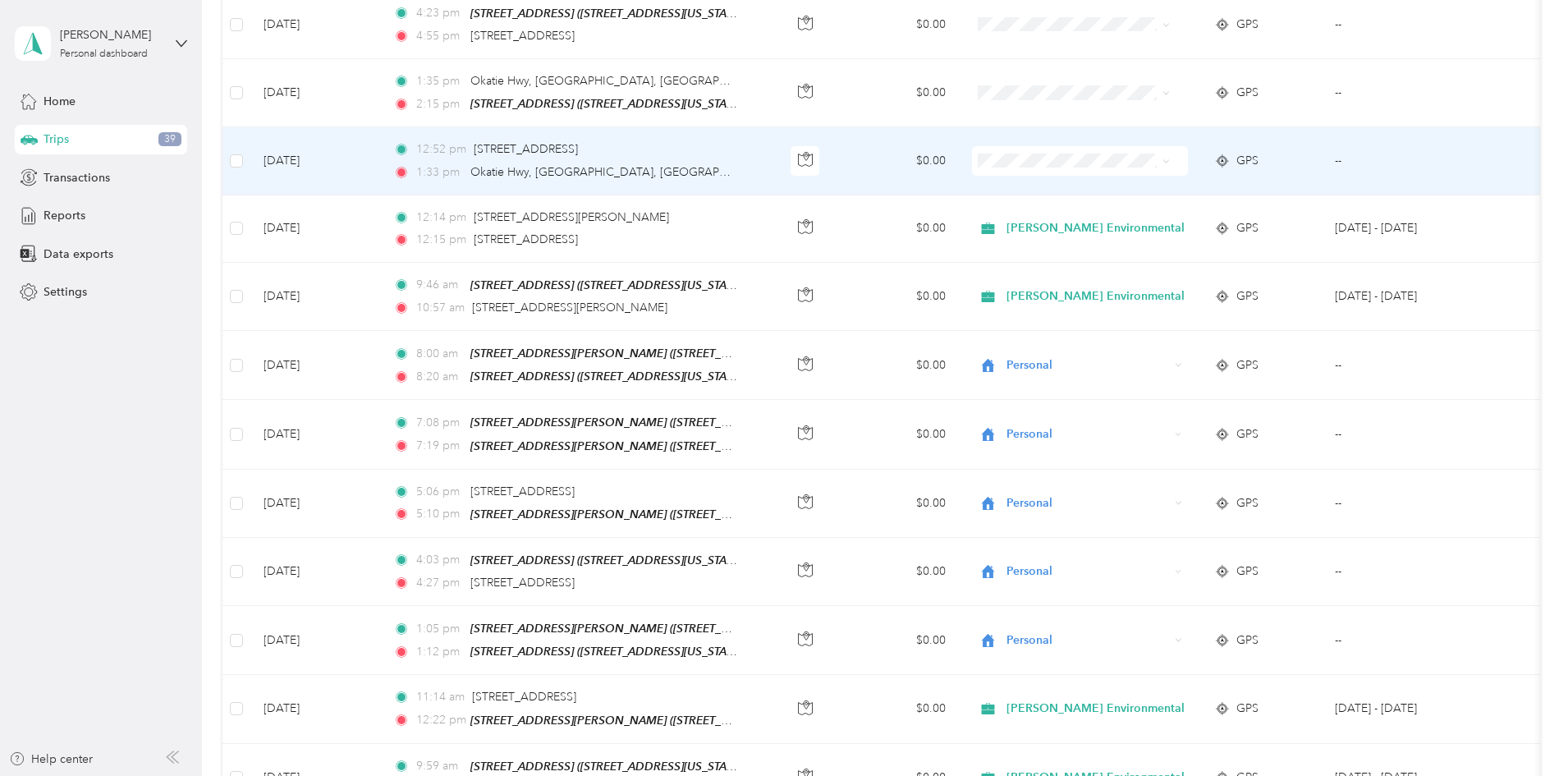
click at [1097, 181] on span "Newkirk Environmental" at bounding box center [1174, 186] width 178 height 17
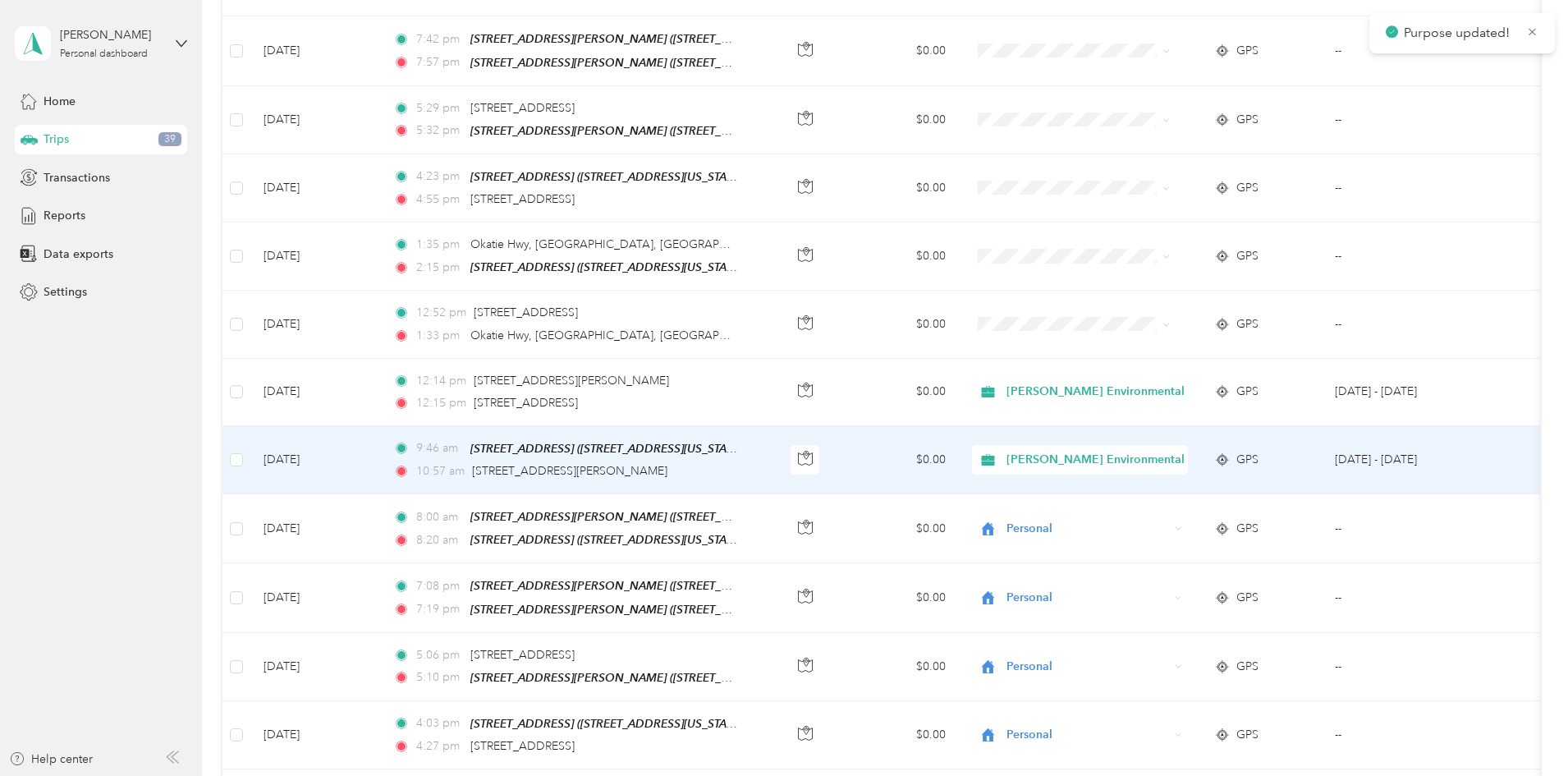
scroll to position [329, 0]
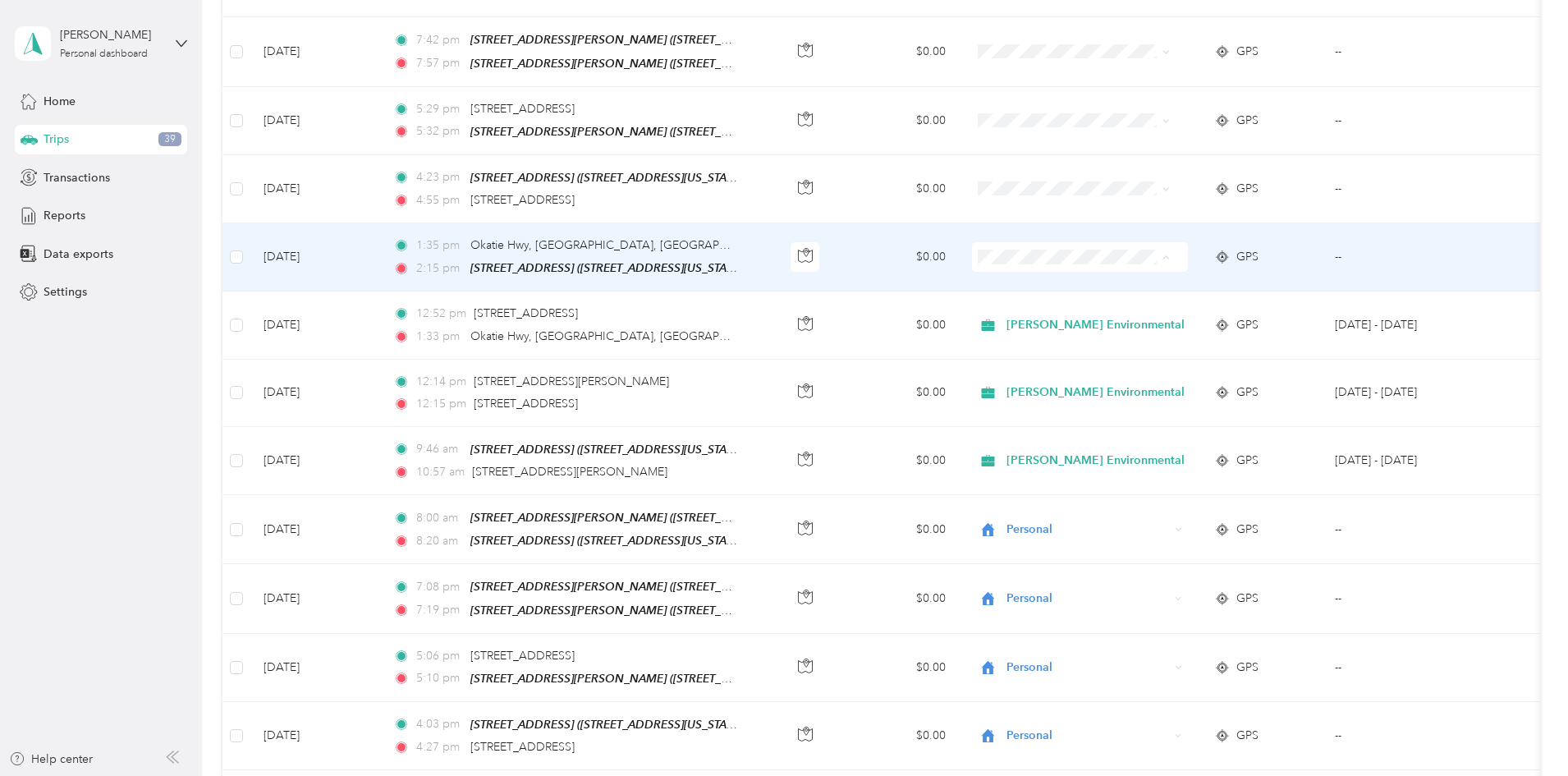
click at [1119, 275] on span "Newkirk Environmental" at bounding box center [1174, 283] width 178 height 17
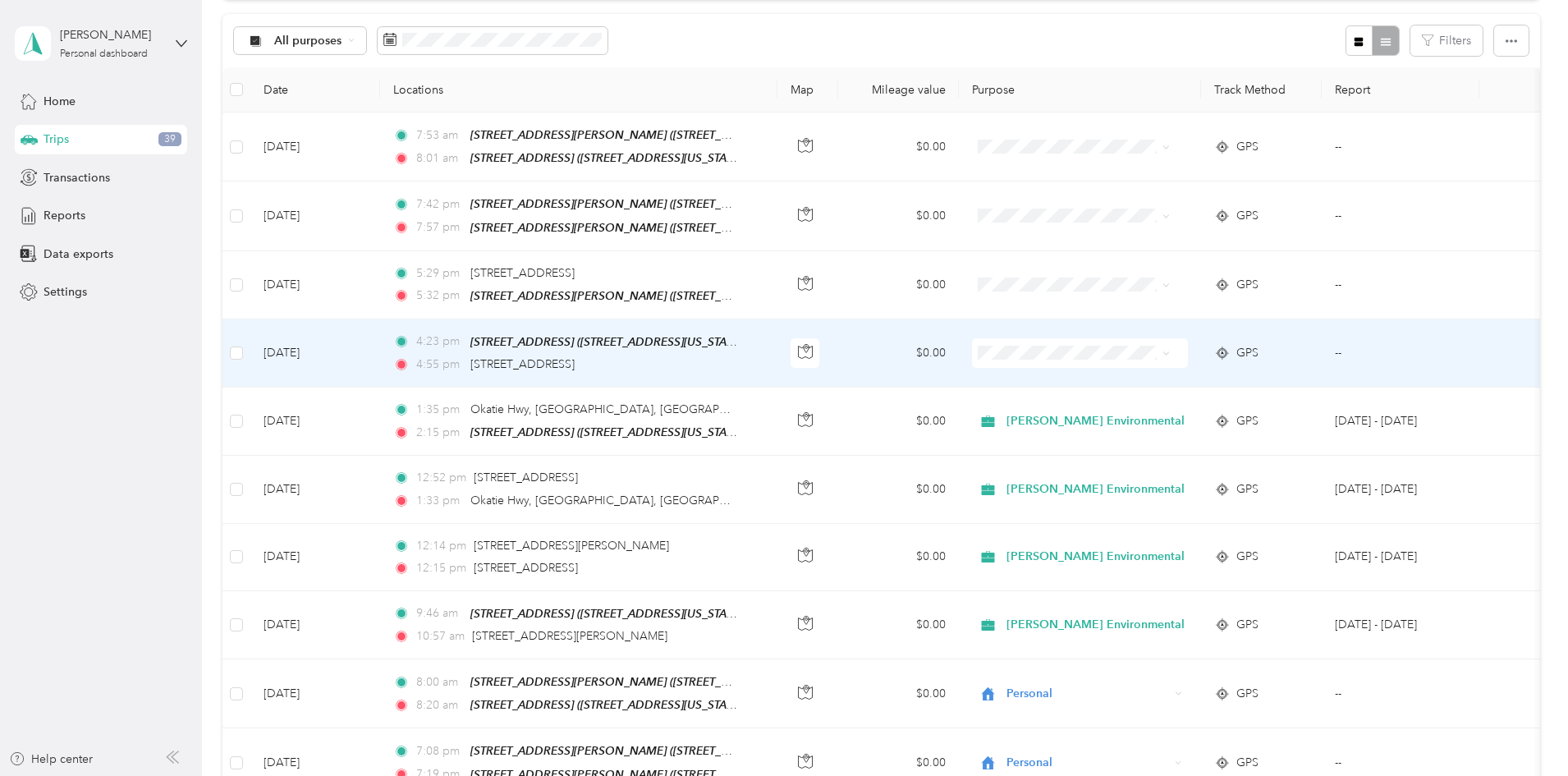
scroll to position [163, 0]
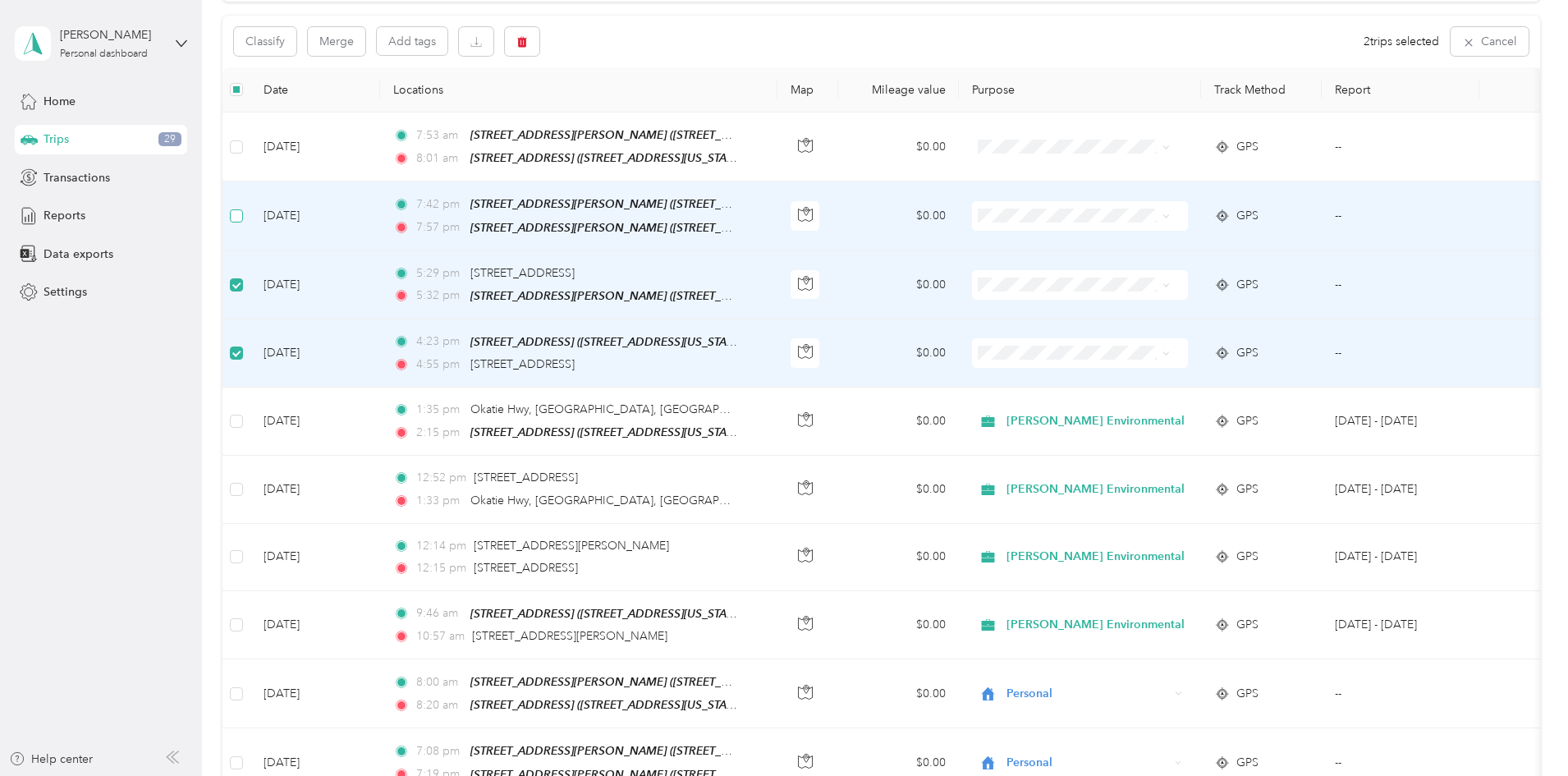
click at [243, 207] on label at bounding box center [236, 216] width 13 height 18
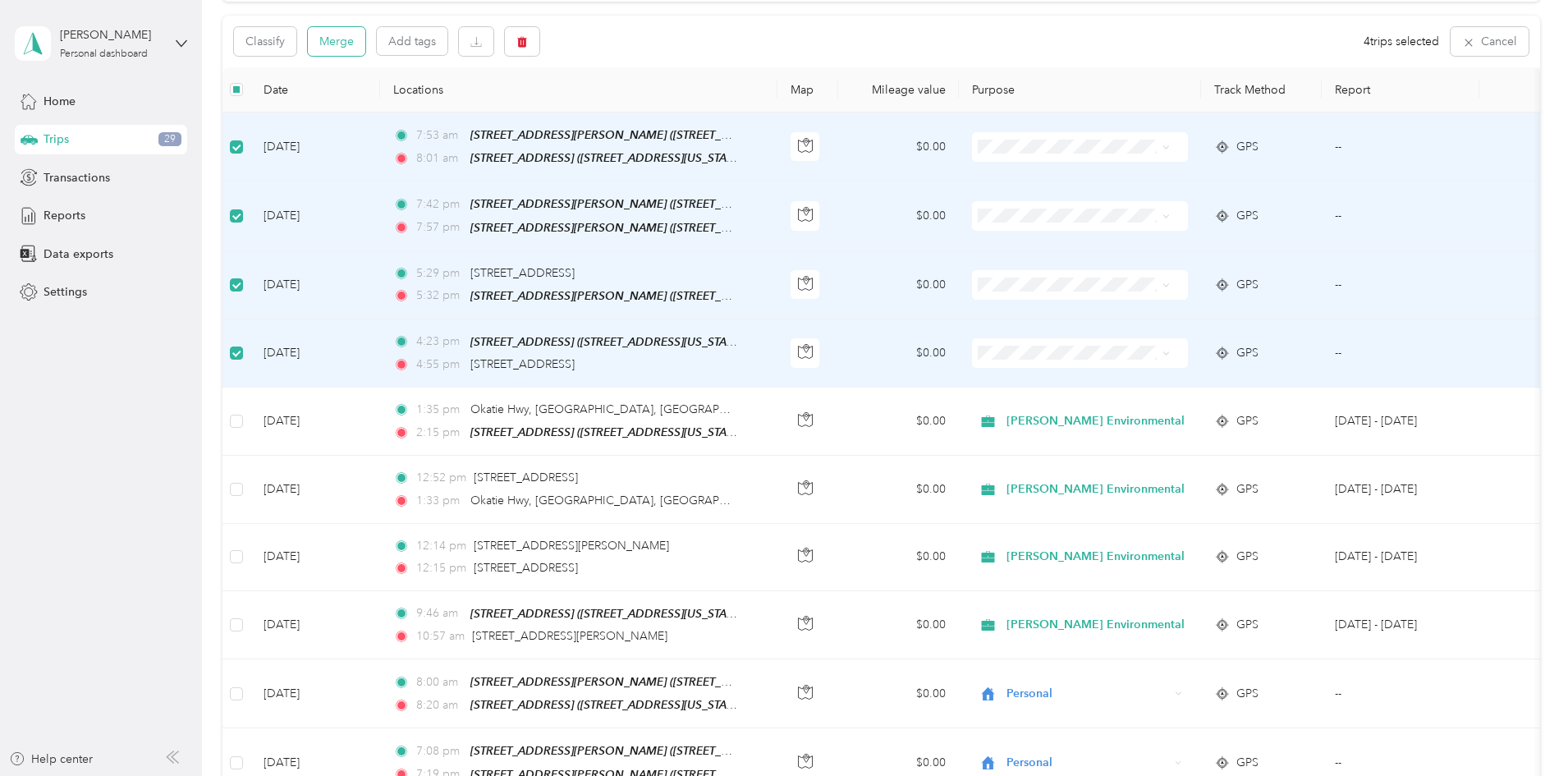
click at [365, 49] on button "Merge" at bounding box center [336, 41] width 58 height 28
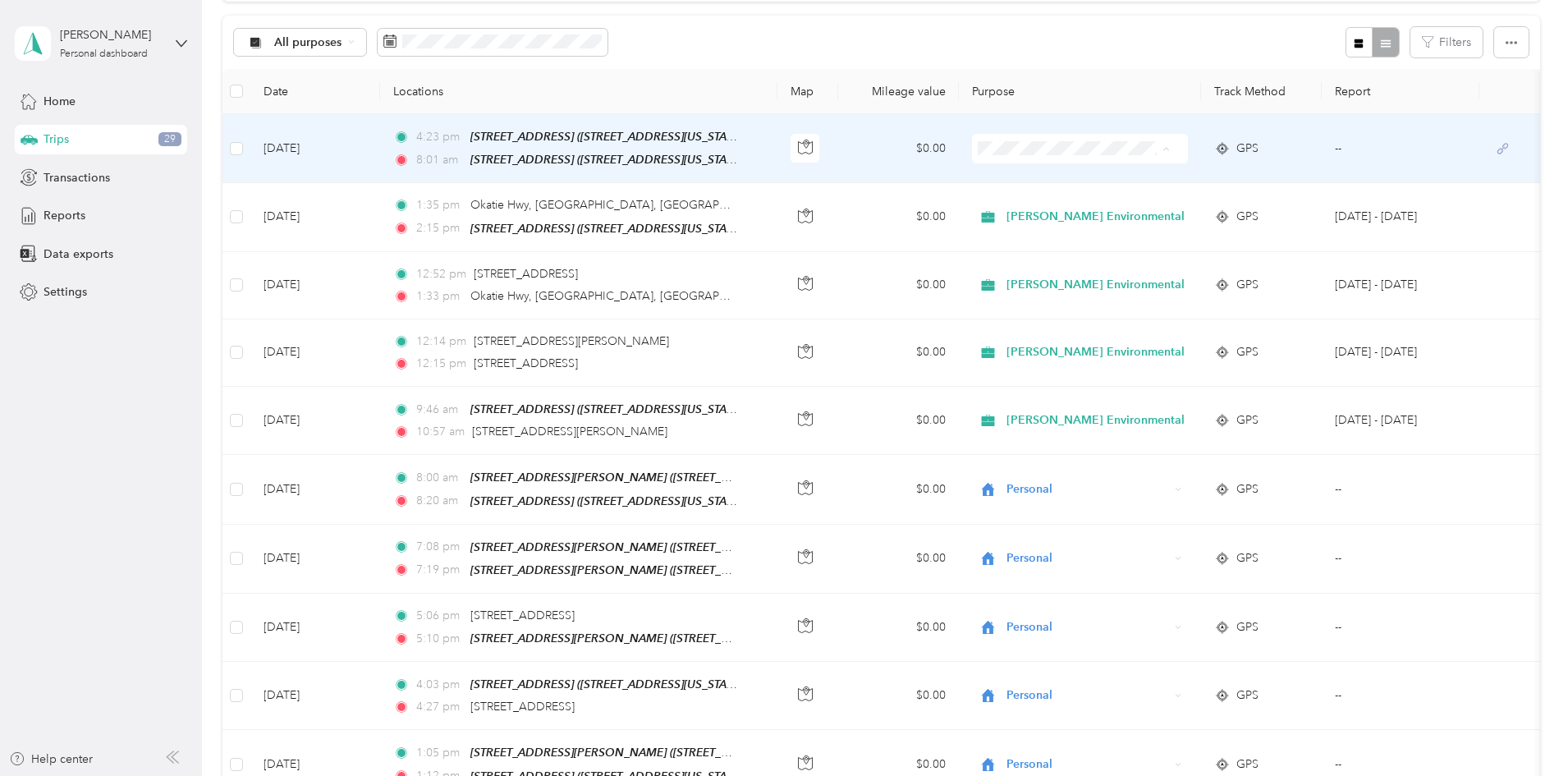
click at [1111, 206] on span "Personal" at bounding box center [1174, 207] width 178 height 17
